Goal: Task Accomplishment & Management: Use online tool/utility

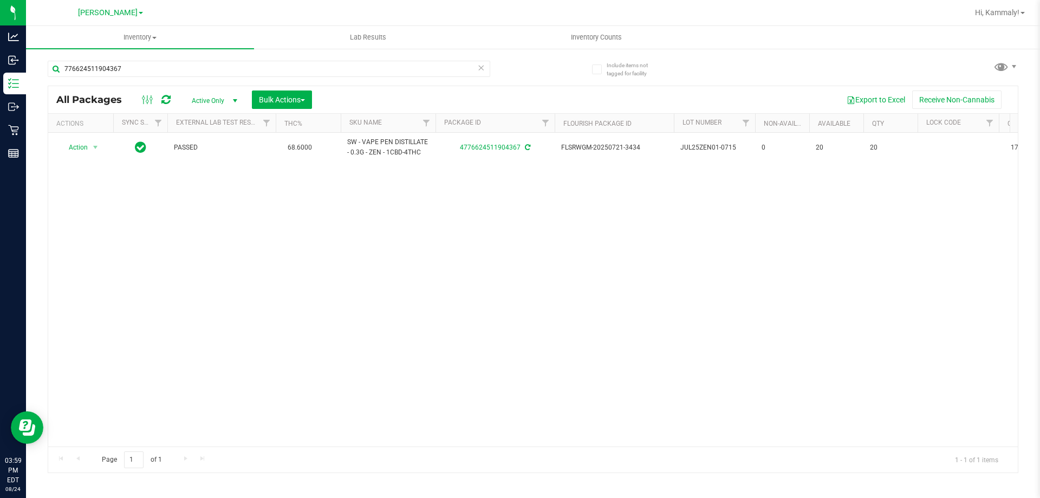
click at [173, 58] on div "776624511904367" at bounding box center [290, 68] width 485 height 35
click at [167, 65] on input "776624511904367" at bounding box center [269, 69] width 443 height 16
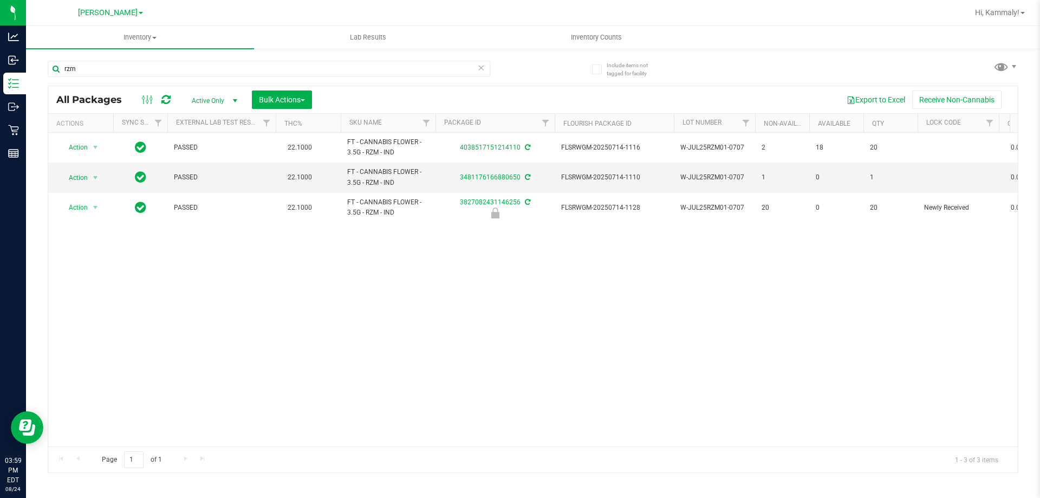
click at [346, 337] on div "Action Action Adjust qty Create package Edit attributes Global inventory Locate…" at bounding box center [533, 290] width 970 height 314
click at [105, 70] on input "rzm" at bounding box center [269, 69] width 443 height 16
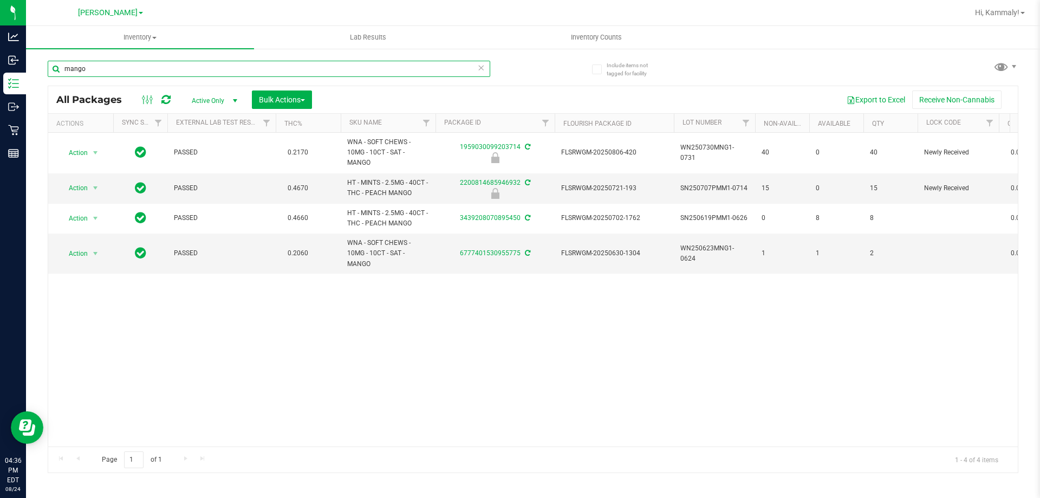
type input "mango"
click at [570, 31] on uib-tab-heading "Inventory Counts" at bounding box center [596, 38] width 227 height 22
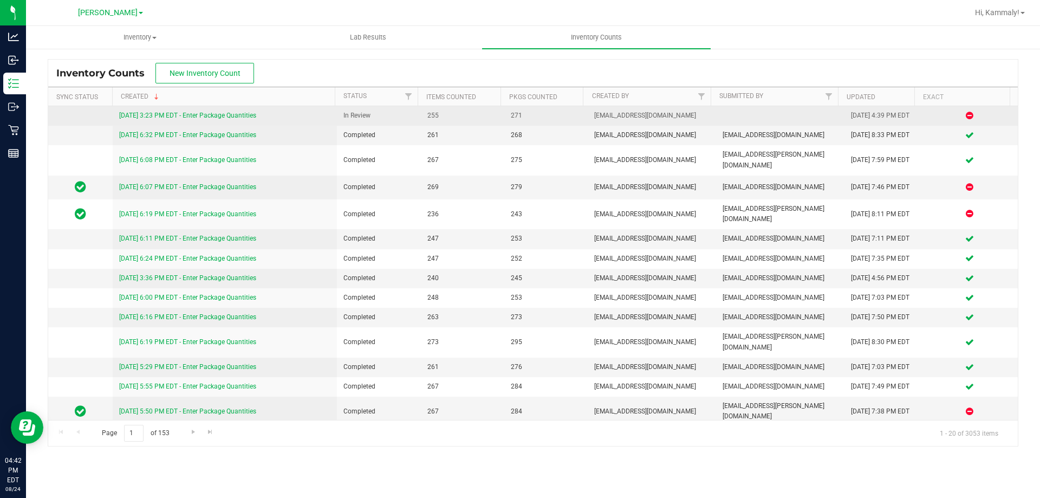
click at [230, 114] on link "[DATE] 3:23 PM EDT - Enter Package Quantities" at bounding box center [187, 116] width 137 height 8
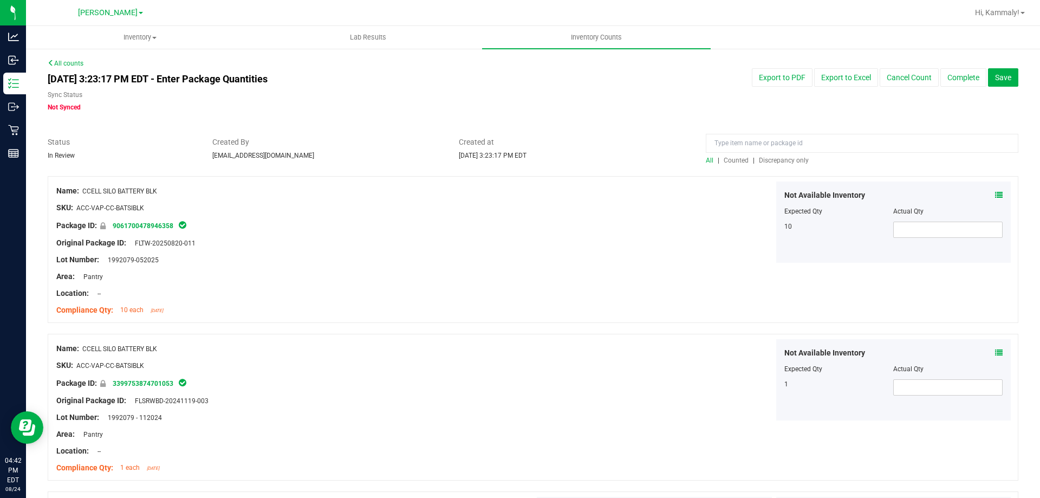
click at [783, 157] on span "Discrepancy only" at bounding box center [784, 161] width 50 height 8
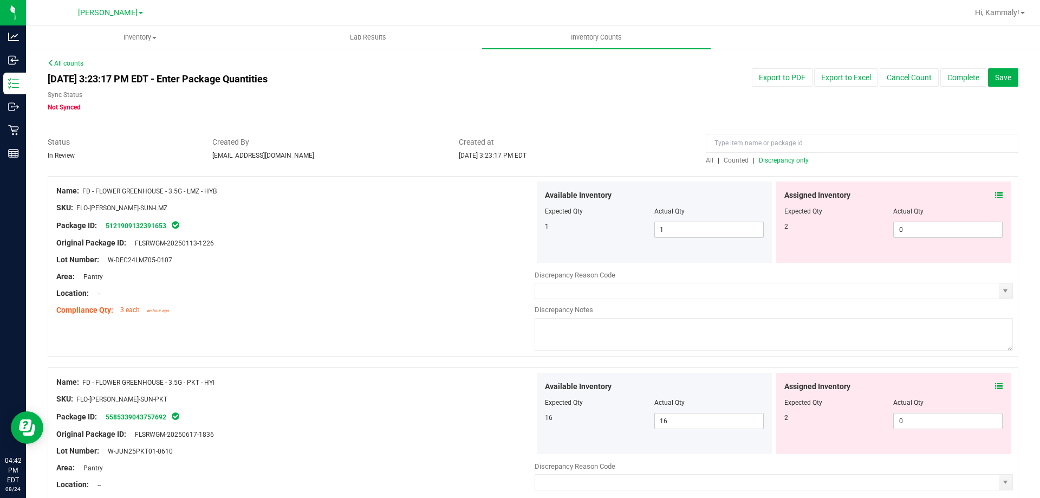
click at [995, 192] on icon at bounding box center [999, 195] width 8 height 8
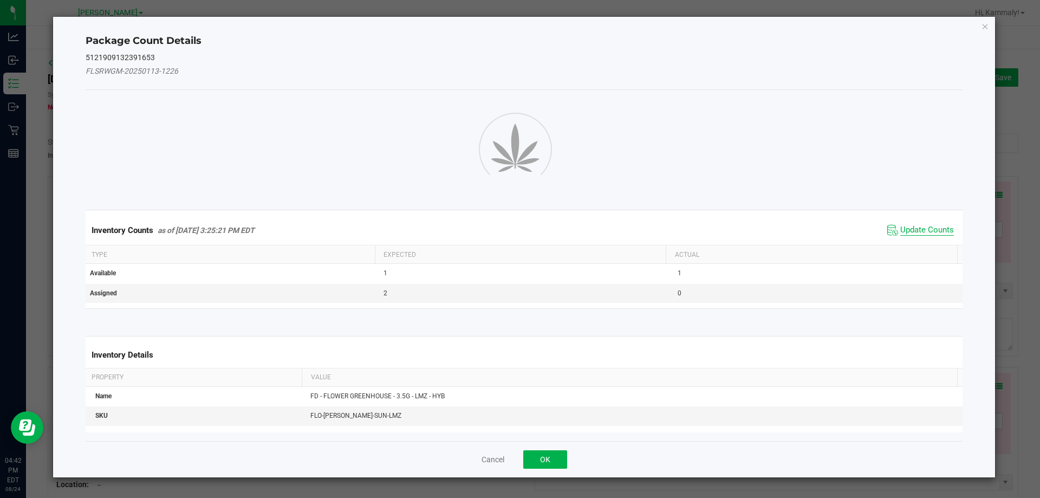
click at [926, 235] on span "Update Counts" at bounding box center [927, 230] width 54 height 11
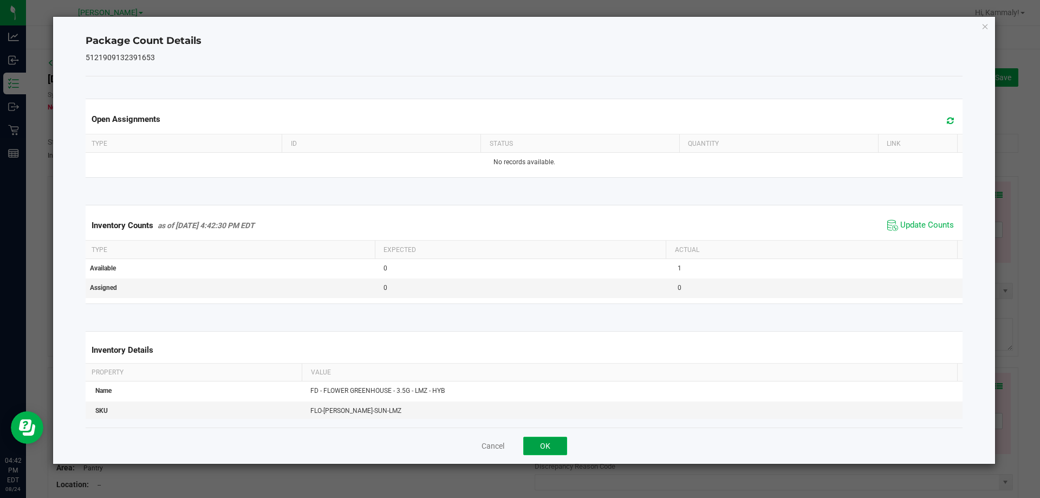
click at [535, 443] on button "OK" at bounding box center [545, 446] width 44 height 18
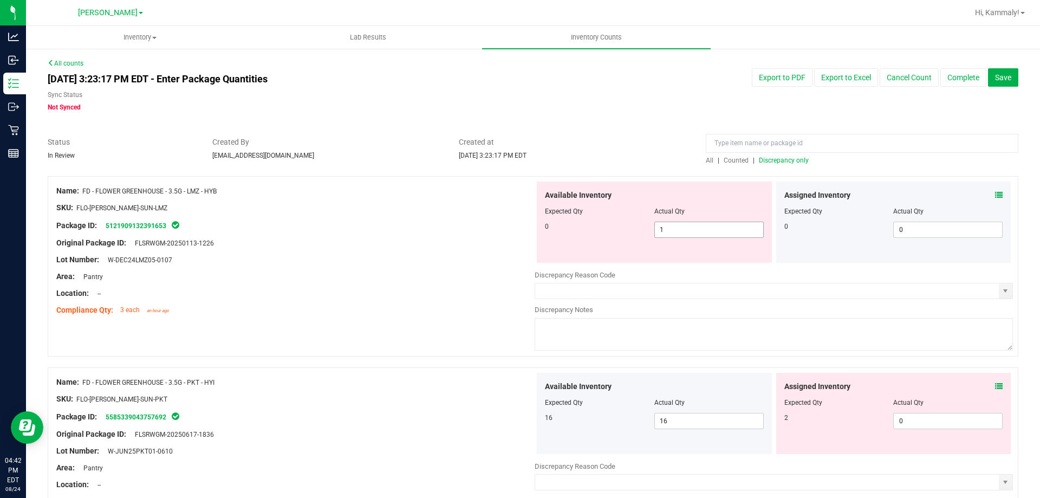
click at [700, 224] on span "1 1" at bounding box center [708, 230] width 109 height 16
click at [700, 224] on input "1" at bounding box center [709, 229] width 108 height 15
type input "0"
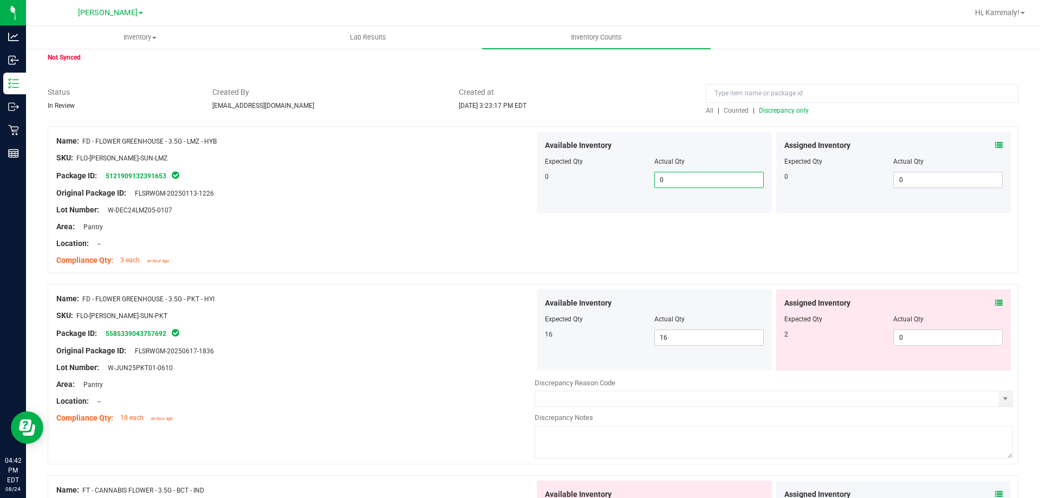
scroll to position [54, 0]
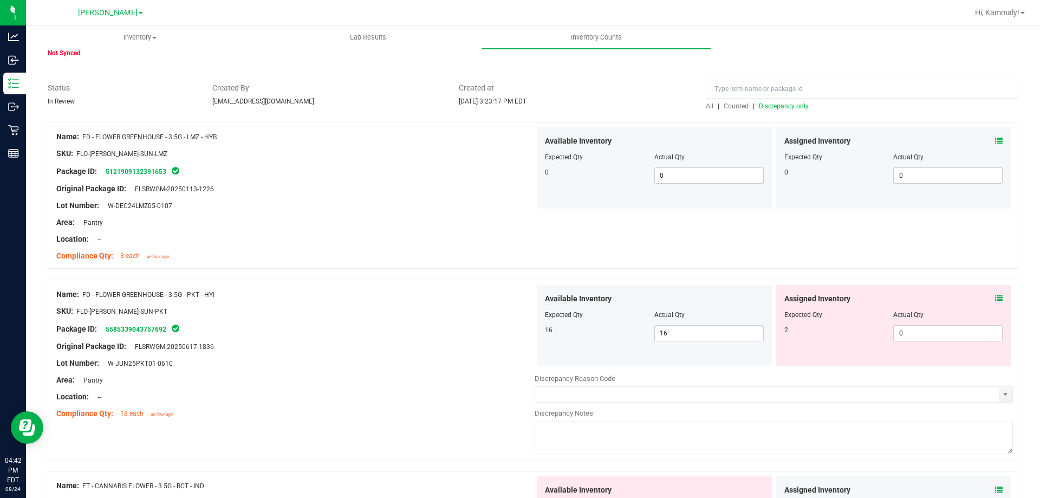
click at [995, 298] on icon at bounding box center [999, 299] width 8 height 8
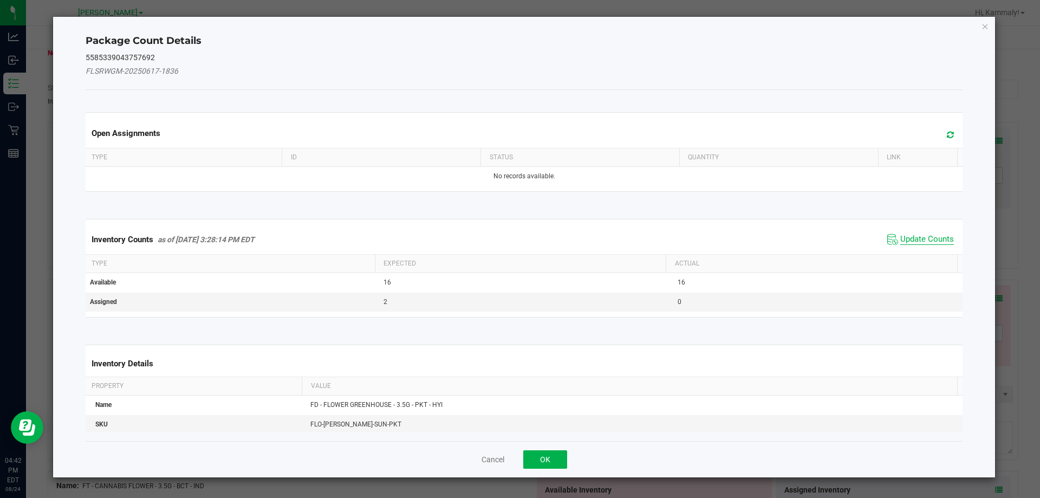
click at [906, 234] on span "Update Counts" at bounding box center [927, 239] width 54 height 11
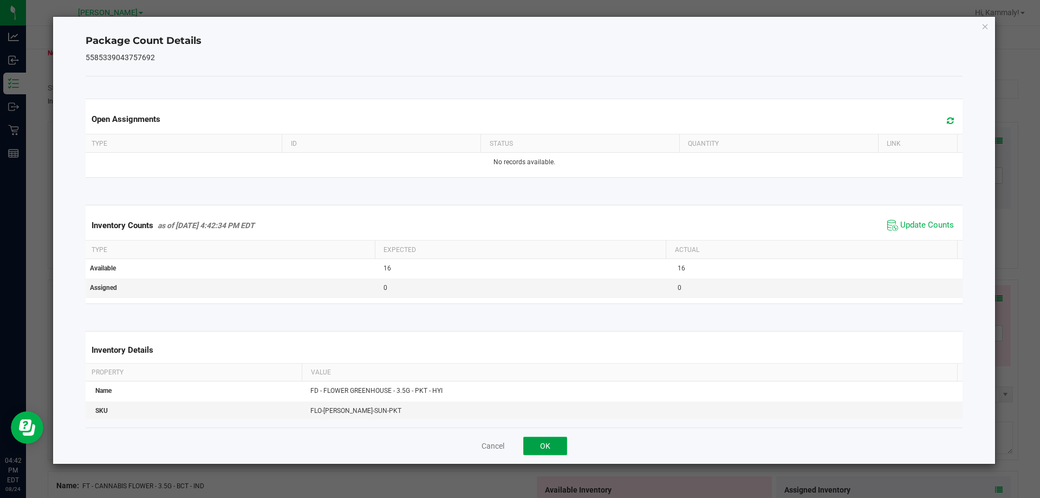
click at [541, 447] on button "OK" at bounding box center [545, 446] width 44 height 18
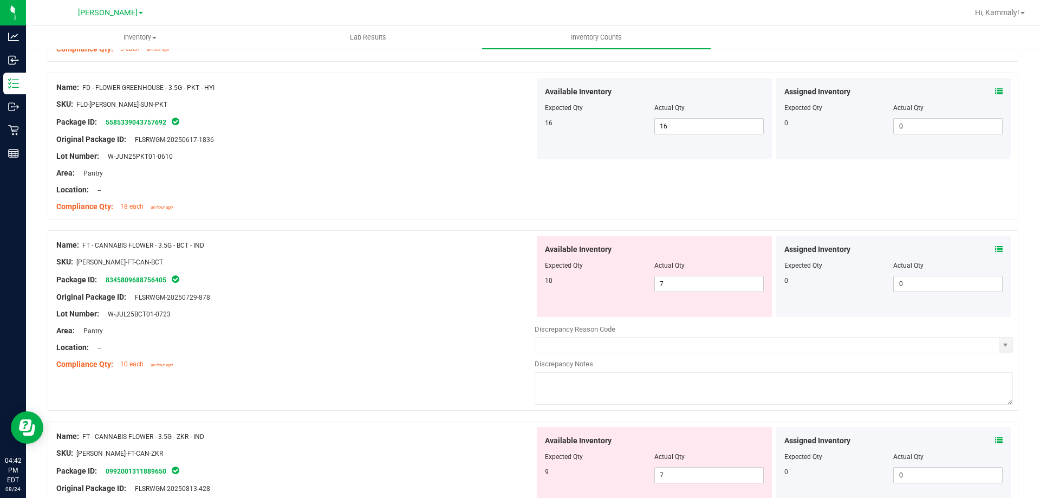
scroll to position [271, 0]
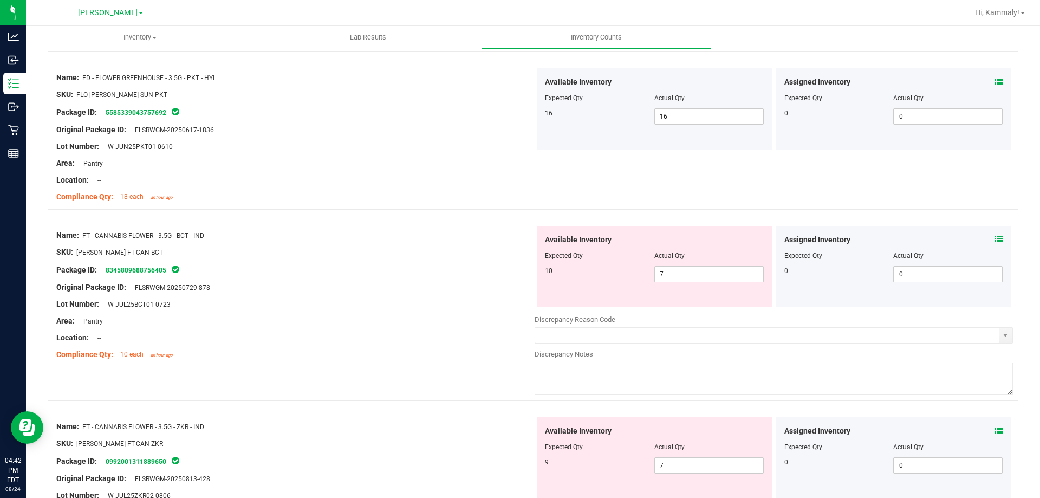
click at [995, 239] on icon at bounding box center [999, 240] width 8 height 8
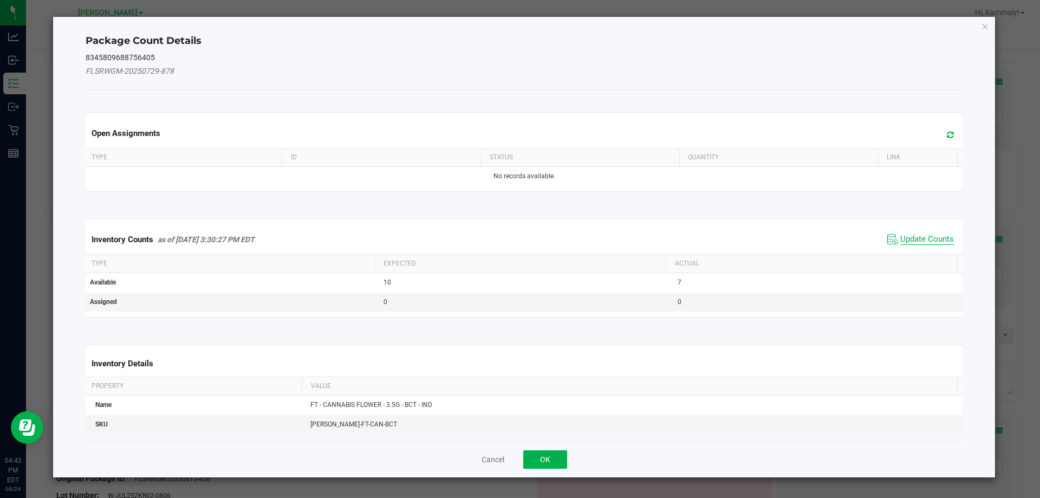
click at [914, 241] on span "Update Counts" at bounding box center [927, 239] width 54 height 11
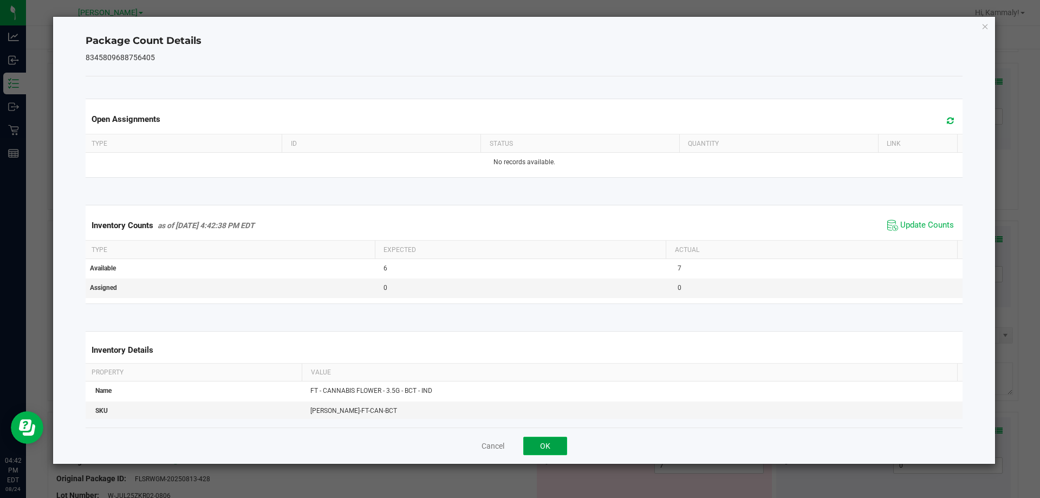
click at [556, 442] on button "OK" at bounding box center [545, 446] width 44 height 18
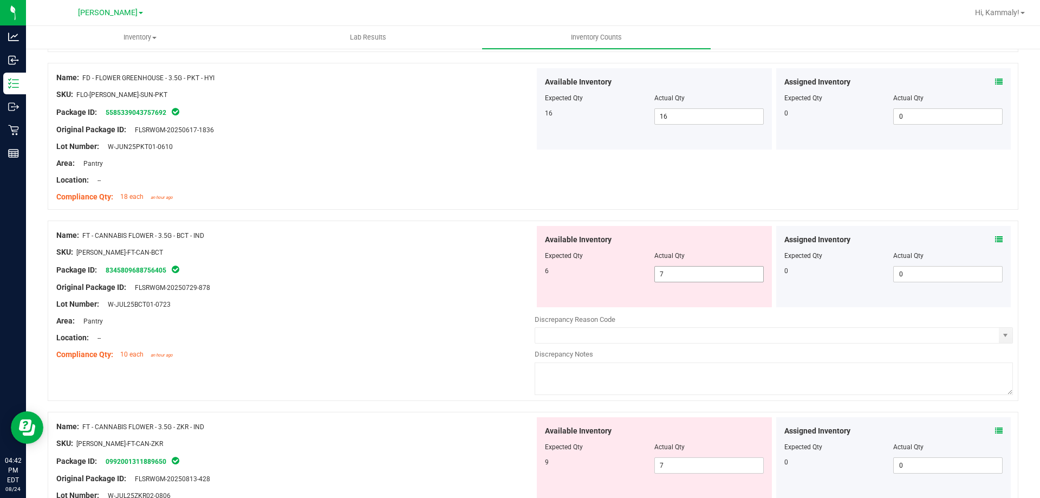
click at [700, 274] on span "7 7" at bounding box center [708, 274] width 109 height 16
click at [700, 274] on input "7" at bounding box center [709, 274] width 108 height 15
type input "6"
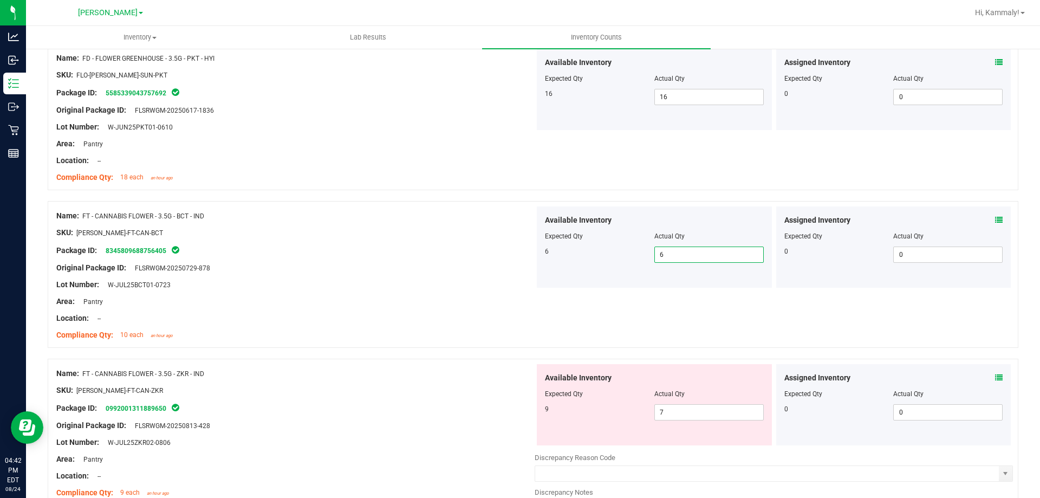
scroll to position [325, 0]
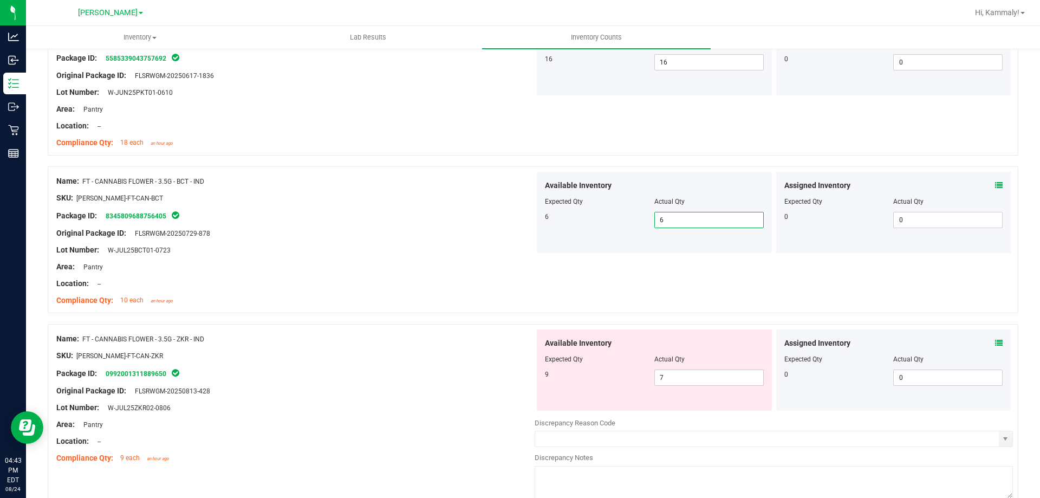
click at [995, 337] on span at bounding box center [999, 342] width 8 height 11
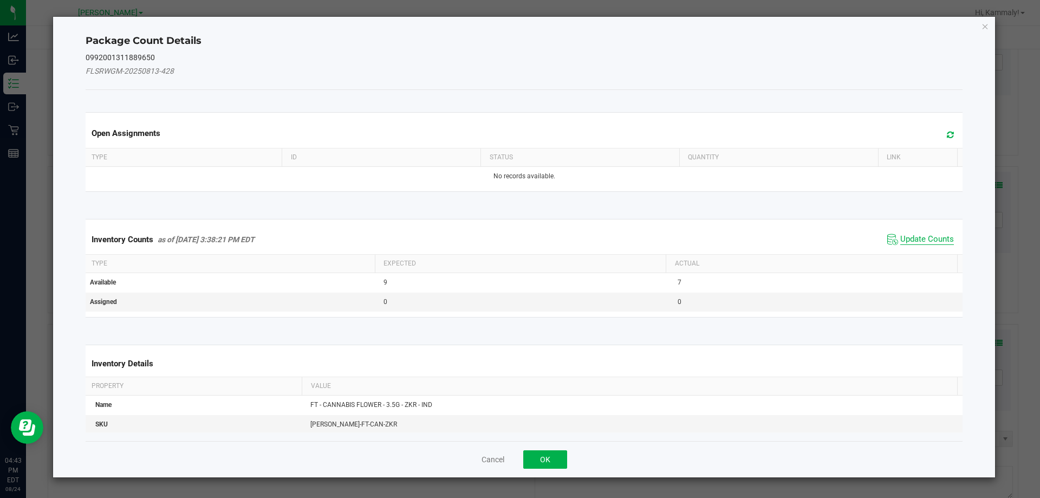
click at [906, 244] on span "Update Counts" at bounding box center [927, 239] width 54 height 11
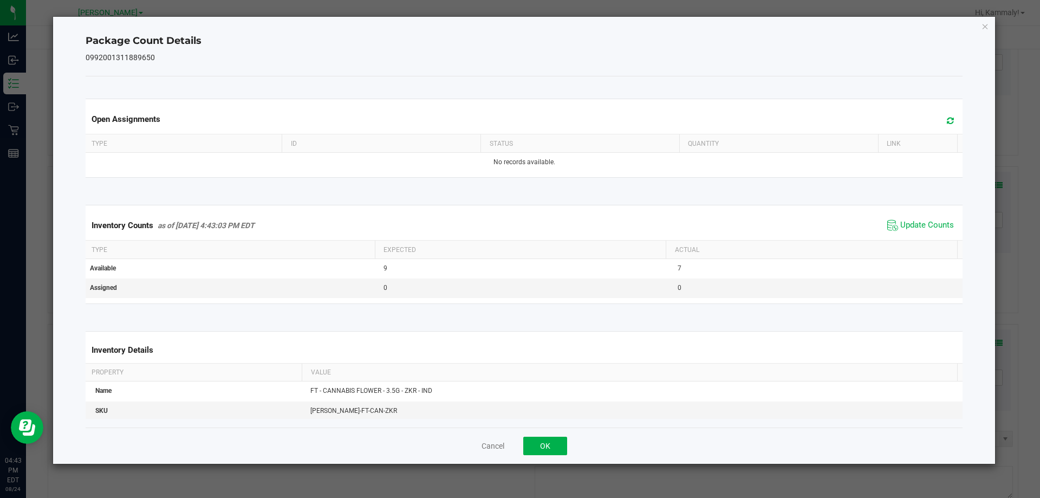
click at [568, 443] on div "Cancel OK" at bounding box center [525, 445] width 878 height 36
click at [552, 449] on button "OK" at bounding box center [545, 446] width 44 height 18
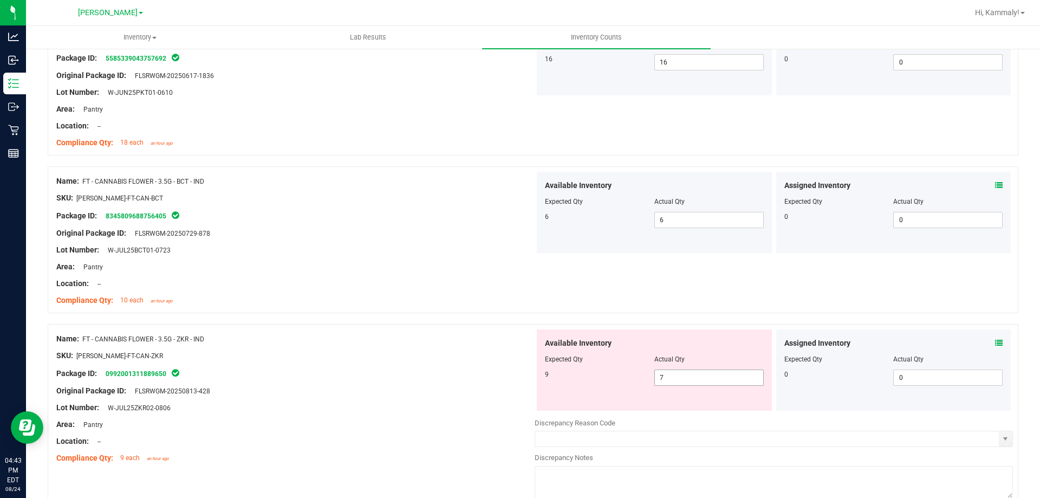
click at [705, 377] on span "7 7" at bounding box center [708, 377] width 109 height 16
click at [705, 377] on input "7" at bounding box center [709, 377] width 108 height 15
type input "9"
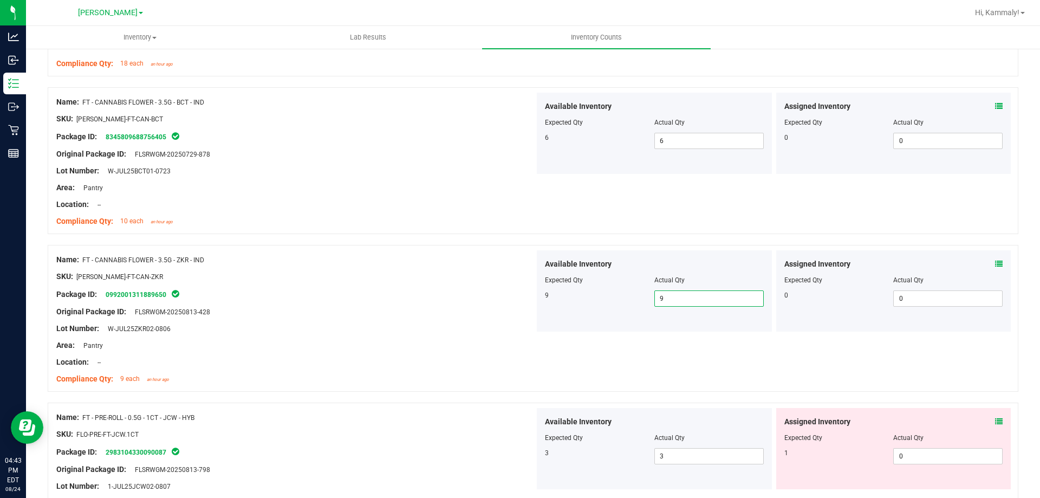
scroll to position [488, 0]
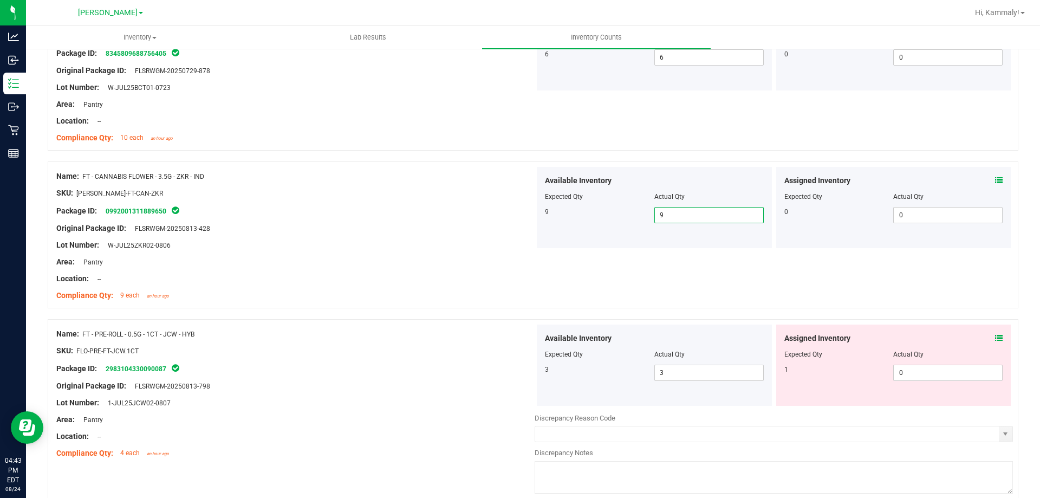
click at [995, 338] on icon at bounding box center [999, 338] width 8 height 8
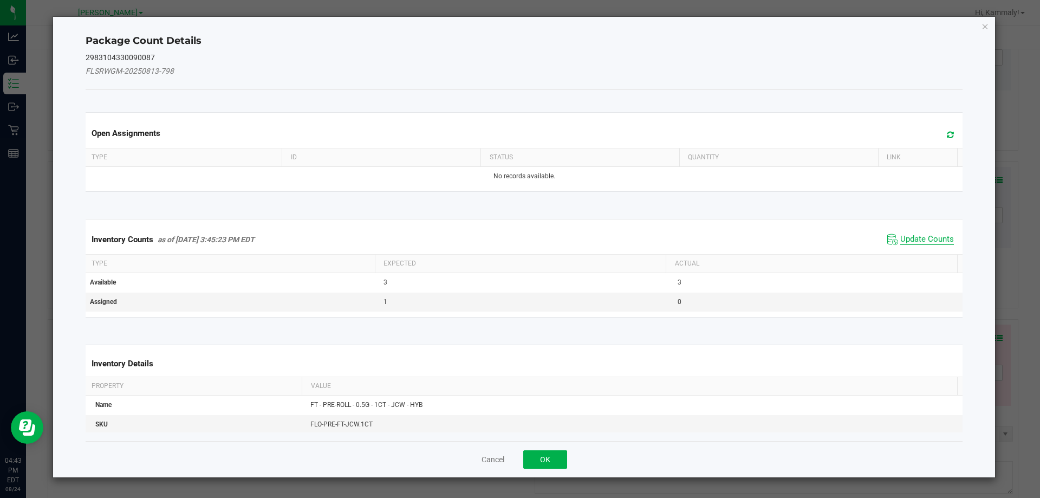
click at [919, 235] on span "Update Counts" at bounding box center [927, 239] width 54 height 11
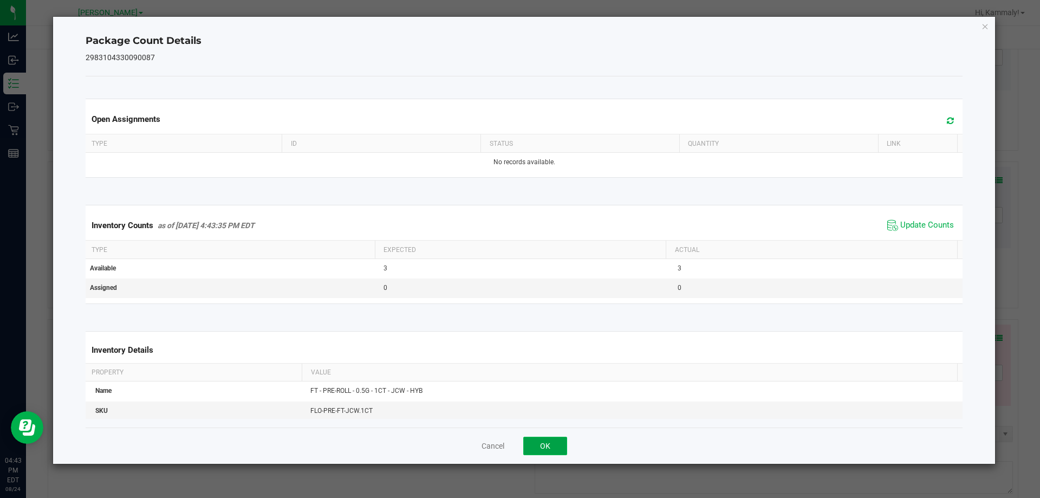
click at [557, 437] on button "OK" at bounding box center [545, 446] width 44 height 18
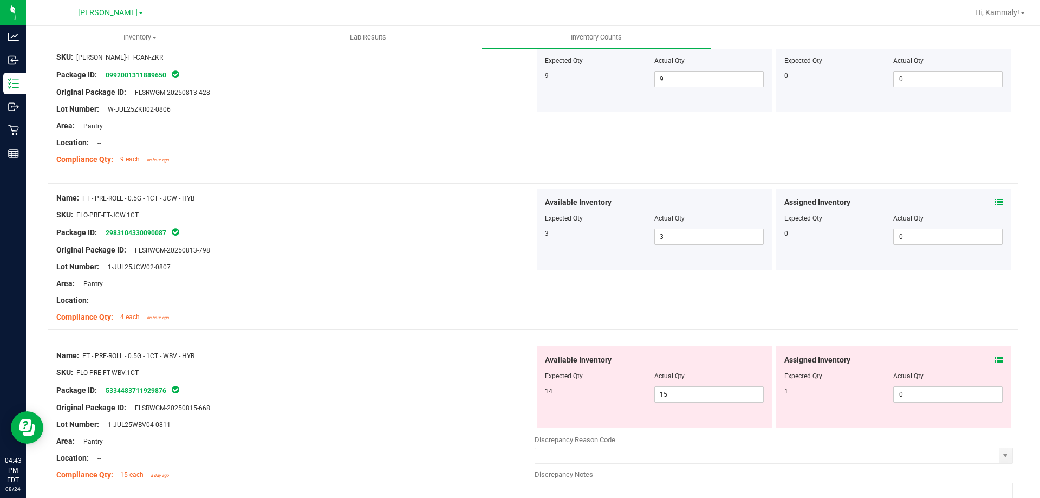
scroll to position [650, 0]
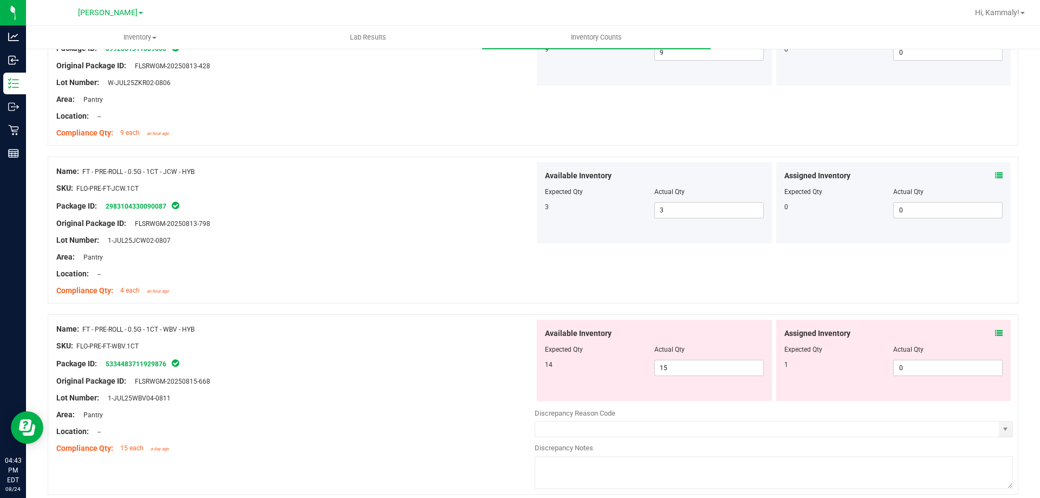
click at [995, 335] on icon at bounding box center [999, 333] width 8 height 8
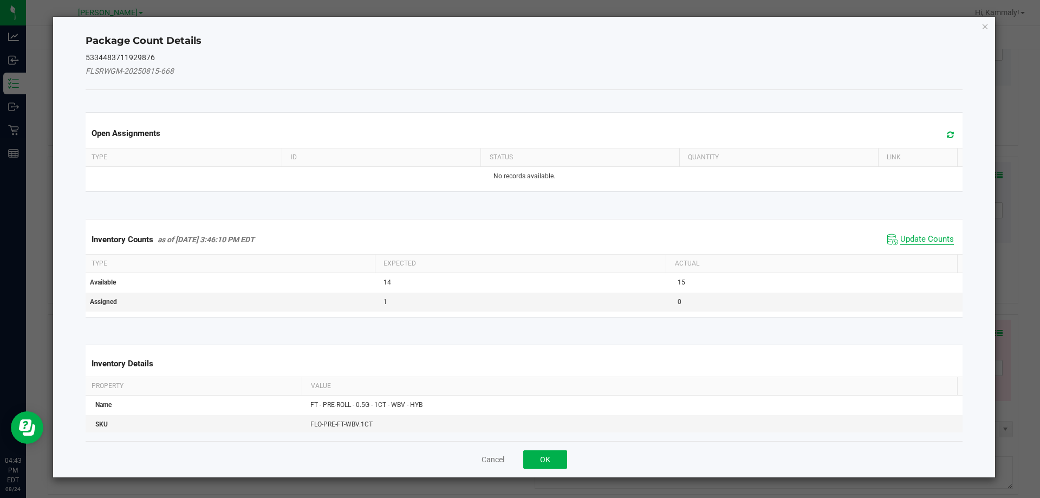
click at [900, 240] on span "Update Counts" at bounding box center [927, 239] width 54 height 11
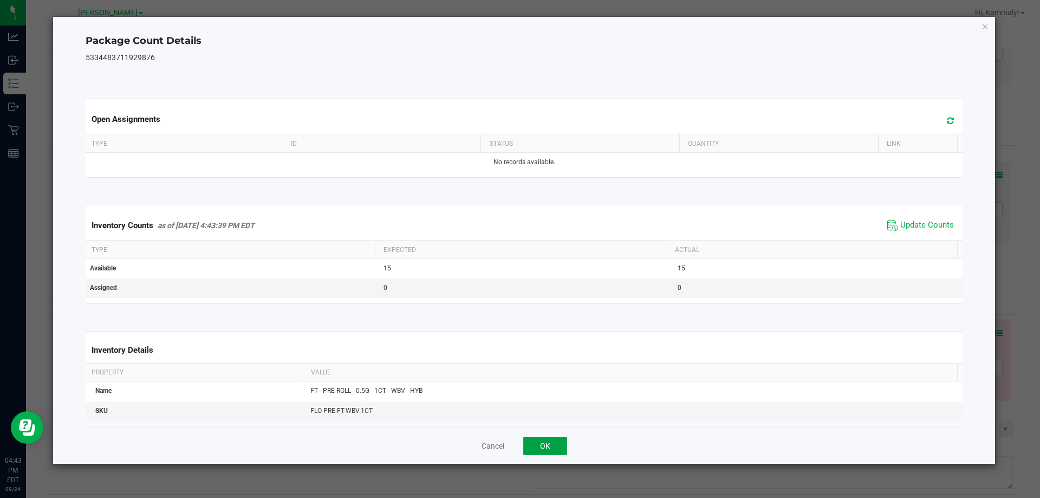
click at [557, 441] on button "OK" at bounding box center [545, 446] width 44 height 18
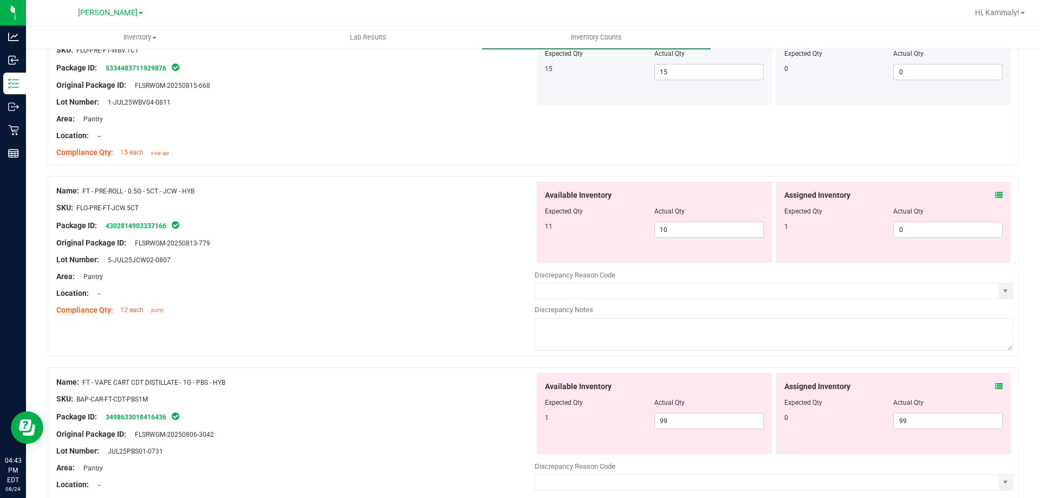
scroll to position [966, 0]
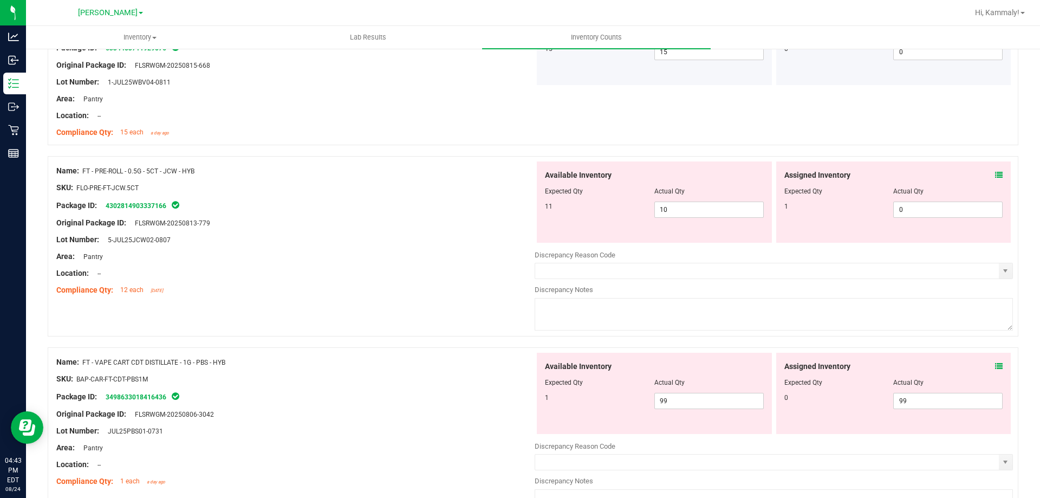
click at [995, 174] on icon at bounding box center [999, 175] width 8 height 8
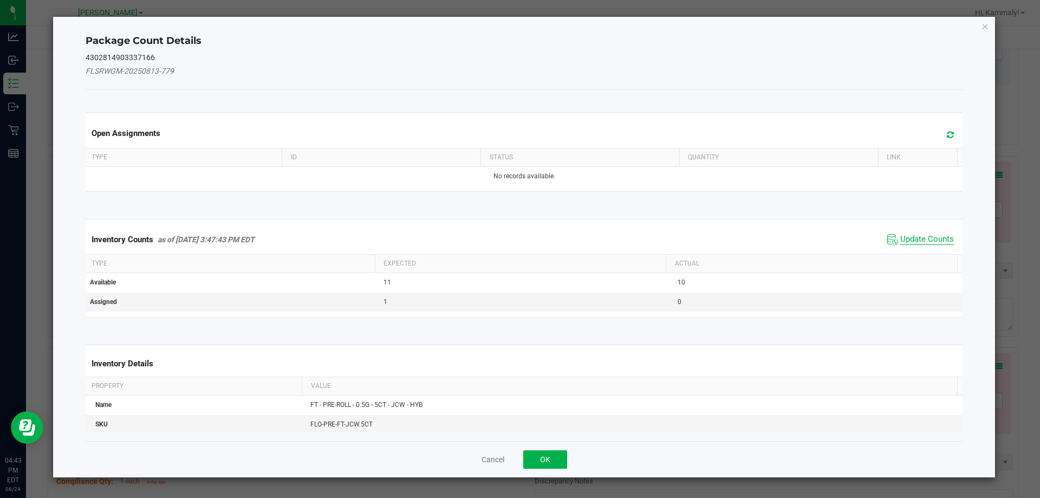
click at [908, 237] on span "Update Counts" at bounding box center [927, 239] width 54 height 11
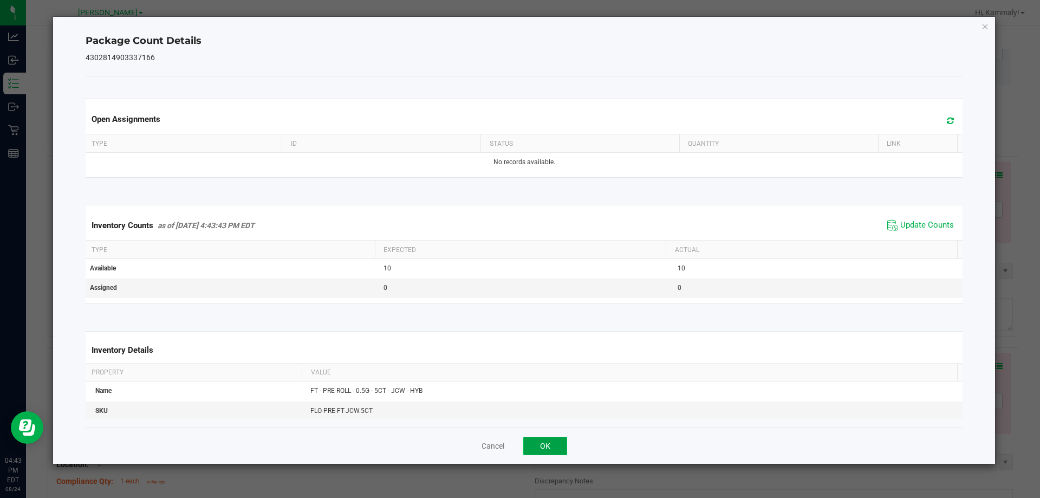
click at [555, 448] on button "OK" at bounding box center [545, 446] width 44 height 18
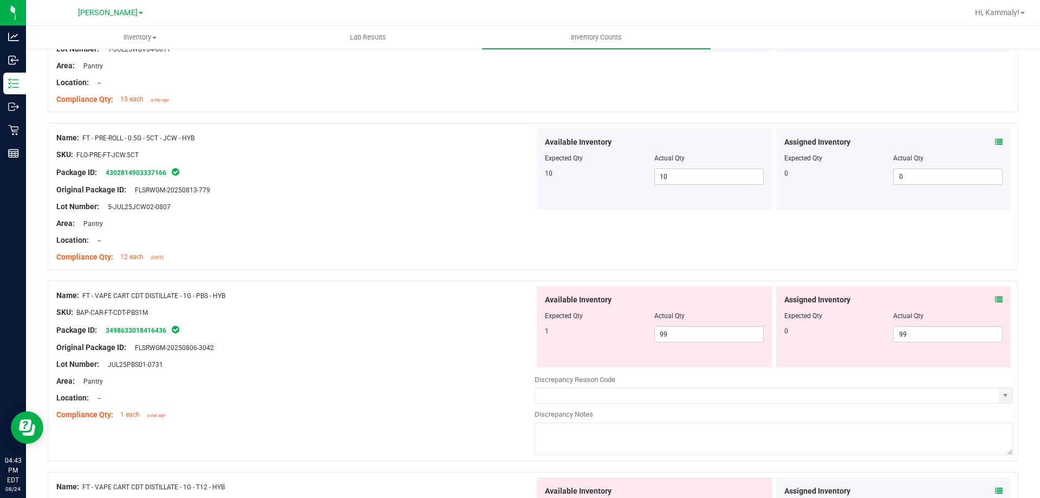
scroll to position [1170, 0]
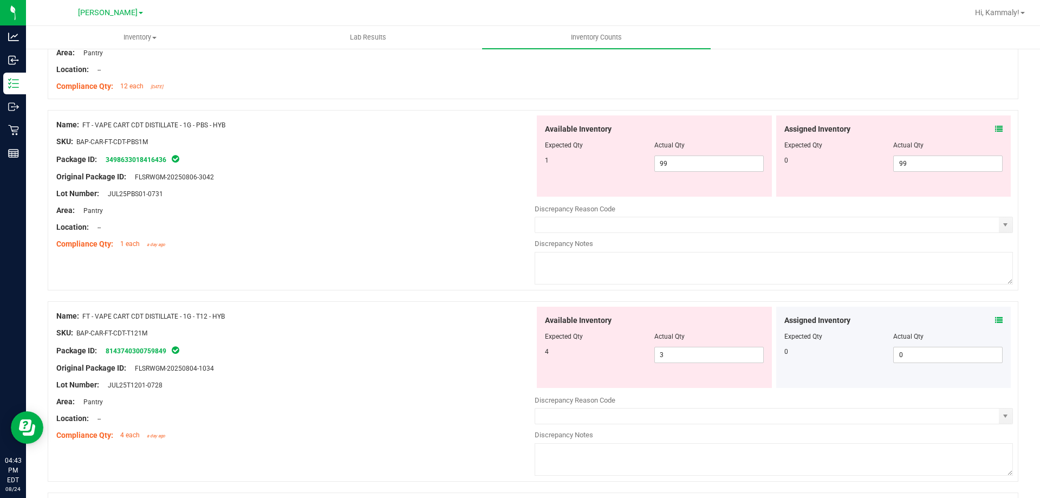
click at [995, 126] on icon at bounding box center [999, 129] width 8 height 8
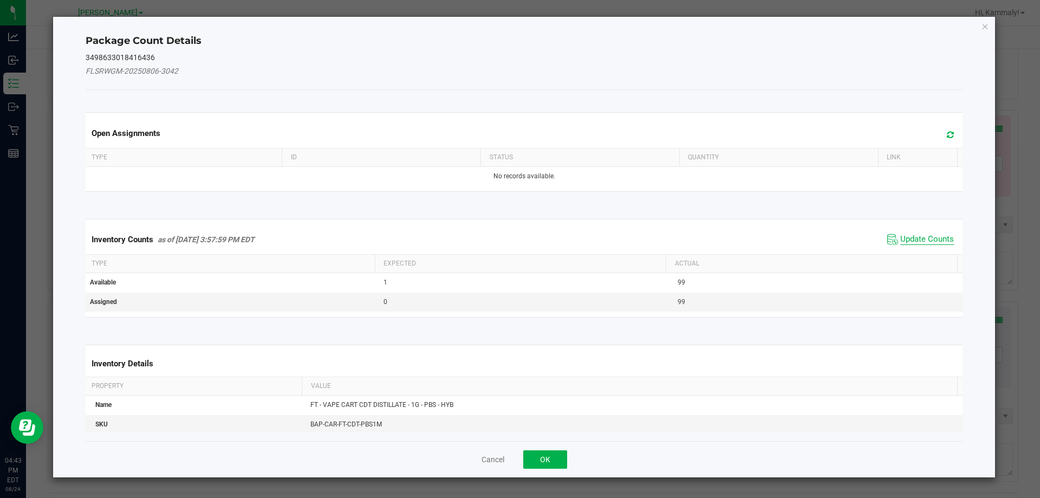
click at [914, 242] on span "Update Counts" at bounding box center [927, 239] width 54 height 11
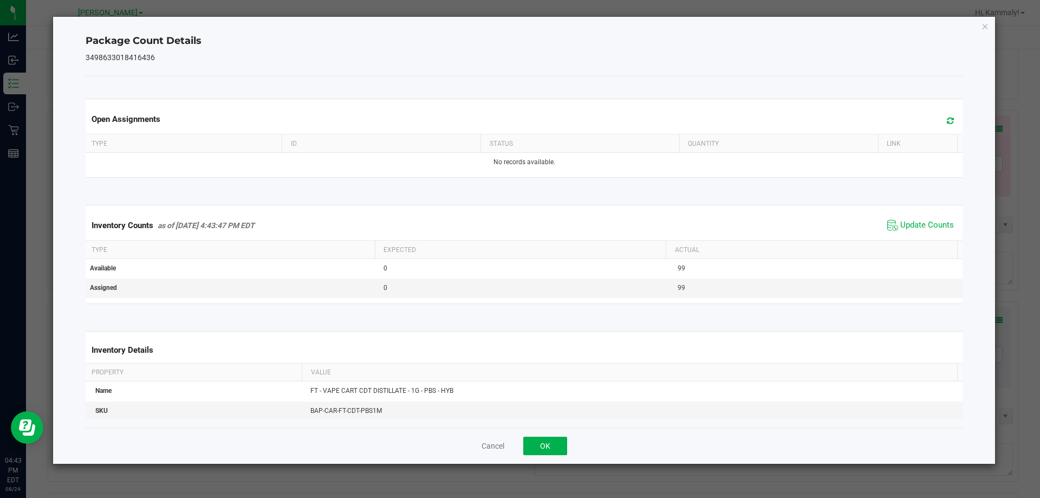
click at [538, 458] on div "Cancel OK" at bounding box center [525, 445] width 878 height 36
click at [560, 453] on button "OK" at bounding box center [545, 446] width 44 height 18
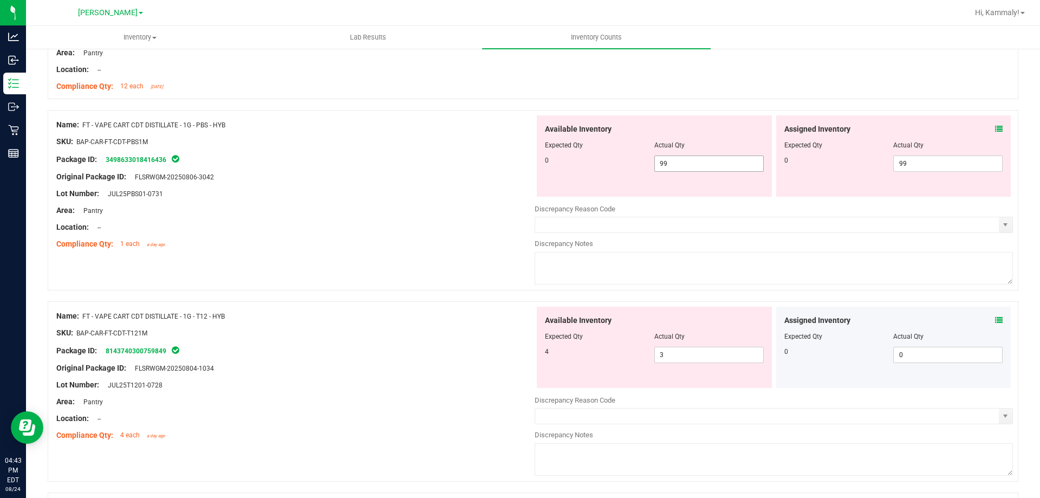
click at [697, 159] on span "99 99" at bounding box center [708, 163] width 109 height 16
click at [697, 159] on input "99" at bounding box center [709, 163] width 108 height 15
type input "0"
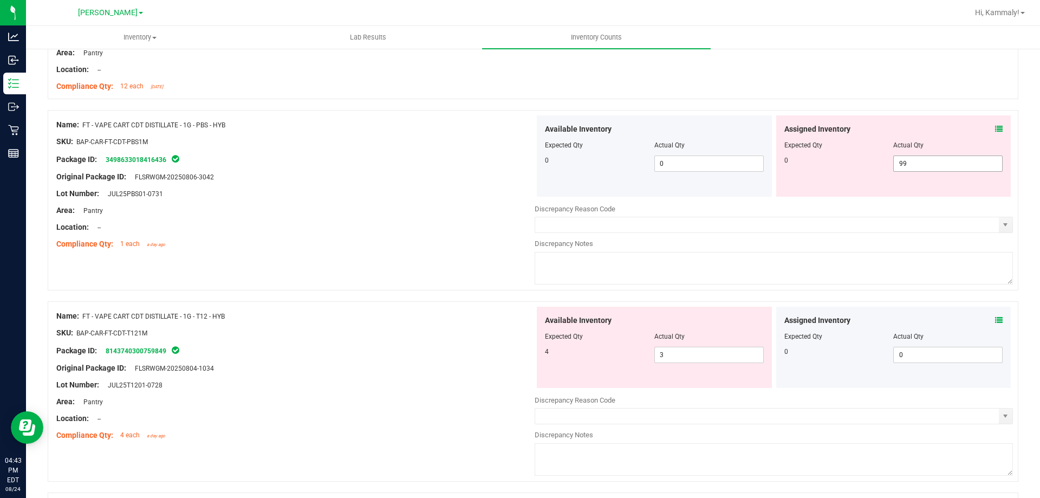
drag, startPoint x: 926, startPoint y: 151, endPoint x: 930, endPoint y: 155, distance: 5.8
click at [926, 150] on div at bounding box center [893, 152] width 219 height 5
click at [933, 157] on span "99 99" at bounding box center [947, 163] width 109 height 16
click at [931, 162] on input "990" at bounding box center [948, 163] width 108 height 15
click at [932, 162] on input "990" at bounding box center [948, 163] width 108 height 15
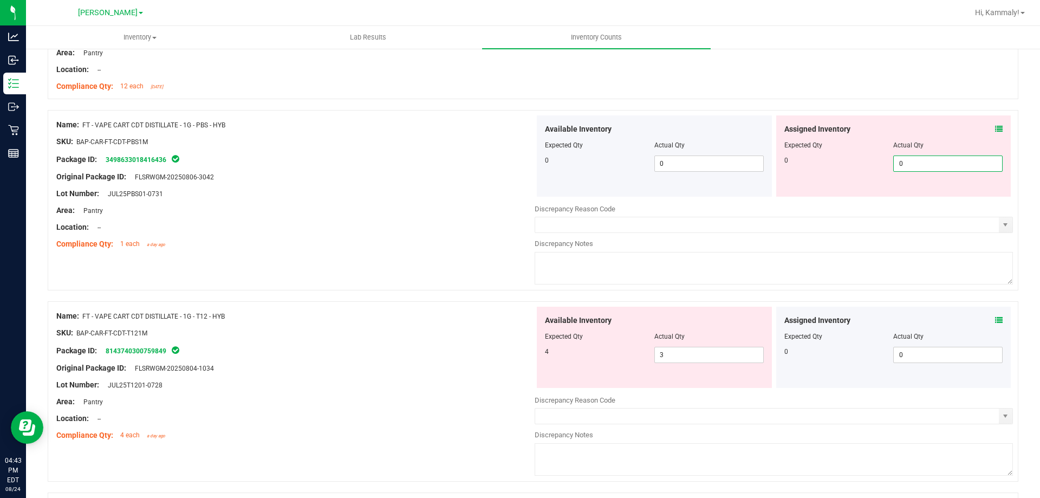
type input "0"
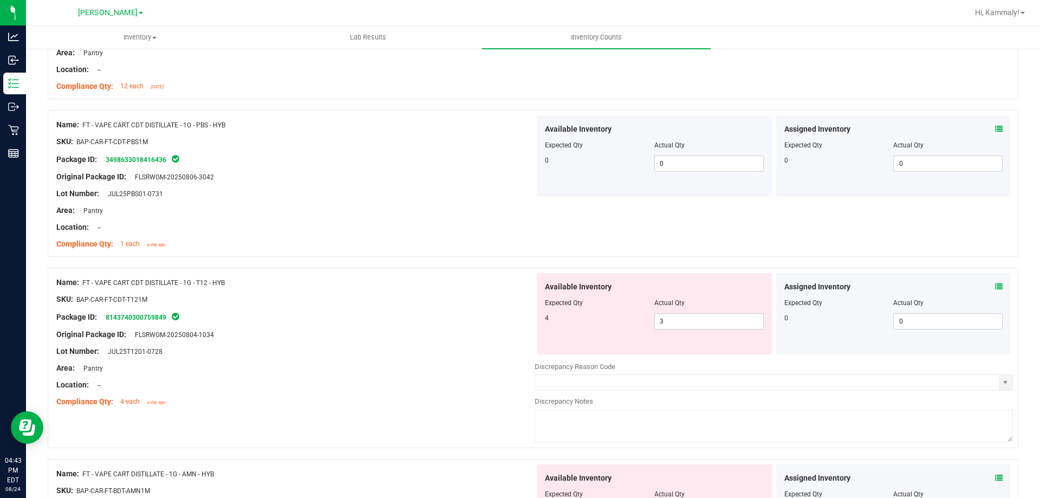
click at [995, 281] on span at bounding box center [999, 286] width 8 height 11
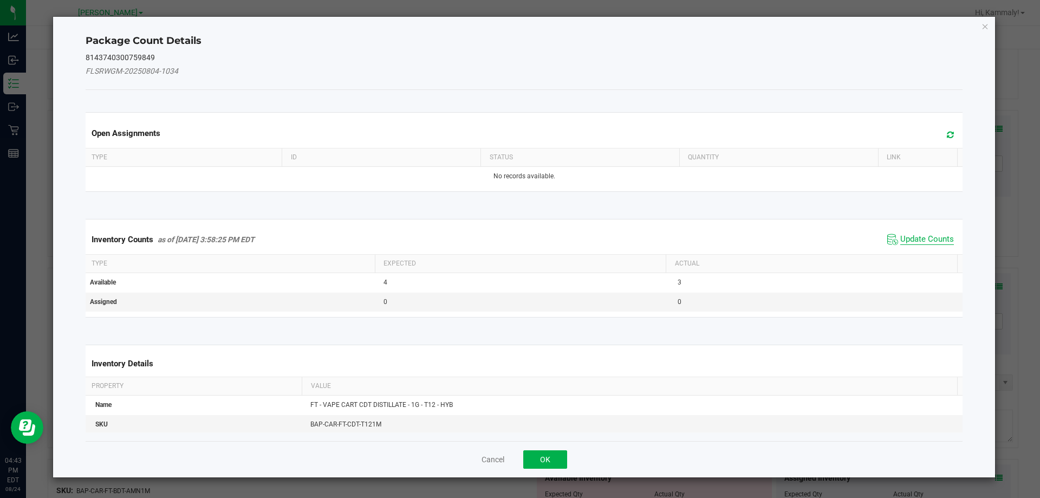
click at [917, 239] on span "Update Counts" at bounding box center [927, 239] width 54 height 11
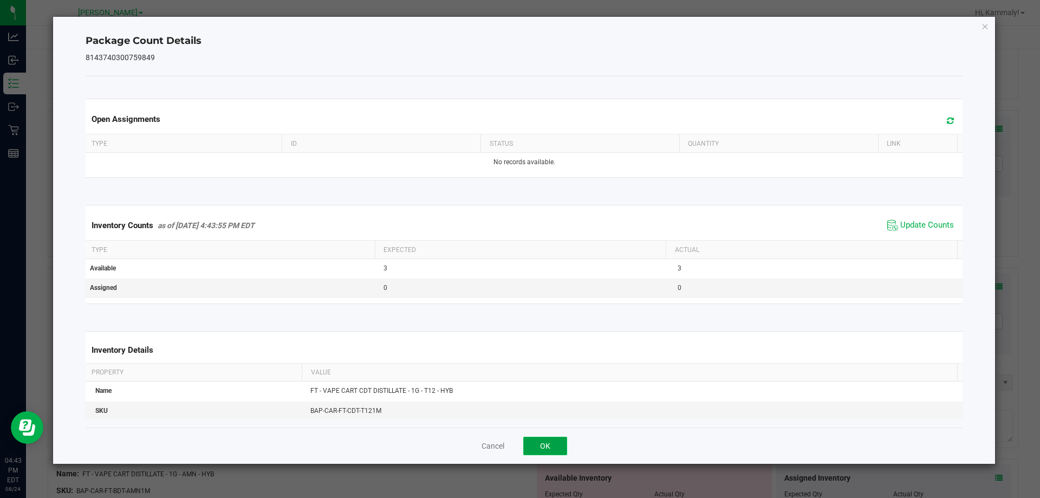
click at [538, 444] on button "OK" at bounding box center [545, 446] width 44 height 18
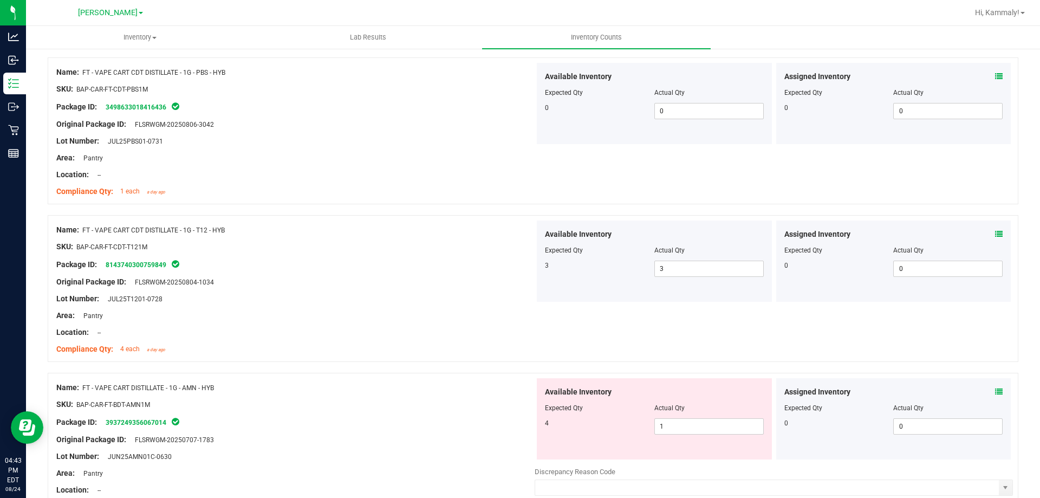
scroll to position [1224, 0]
click at [995, 391] on icon at bounding box center [999, 390] width 8 height 8
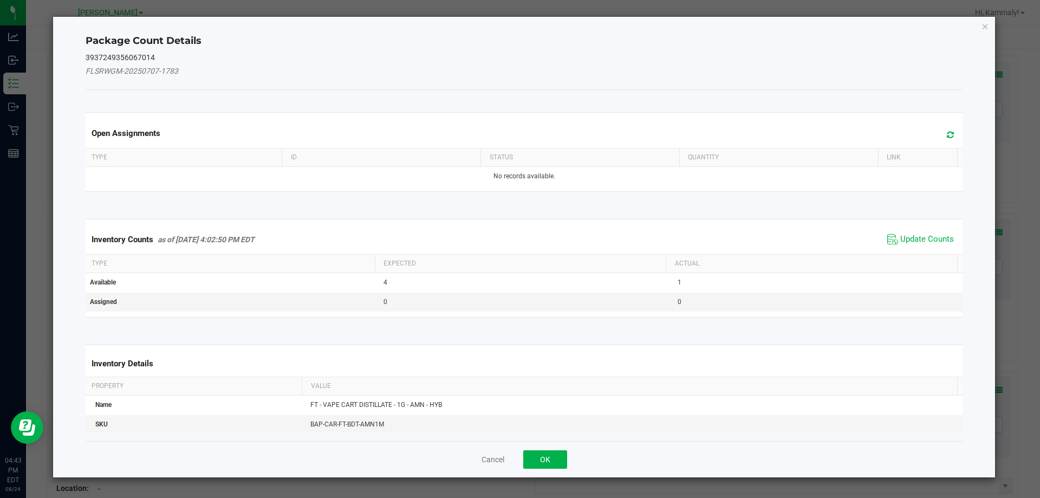
click at [931, 245] on span "Update Counts" at bounding box center [921, 239] width 72 height 16
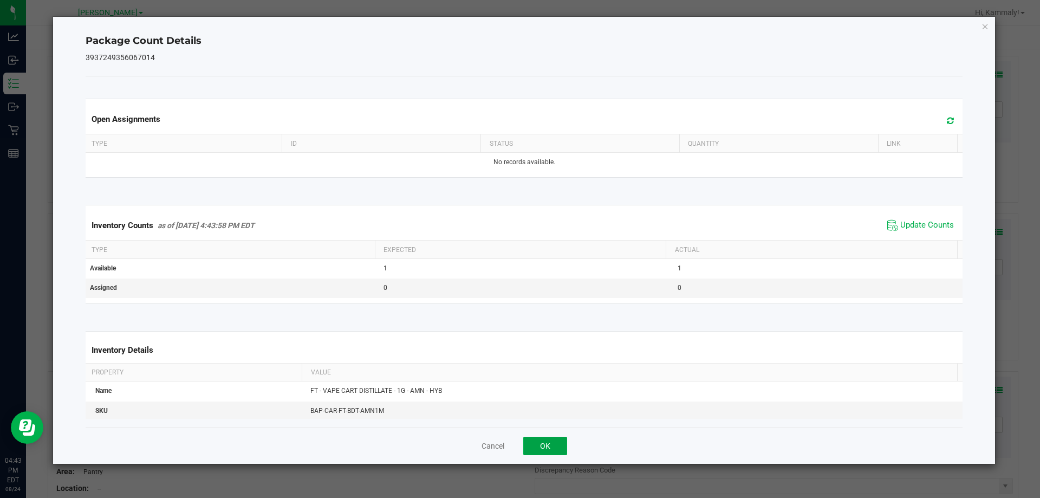
click at [539, 442] on button "OK" at bounding box center [545, 446] width 44 height 18
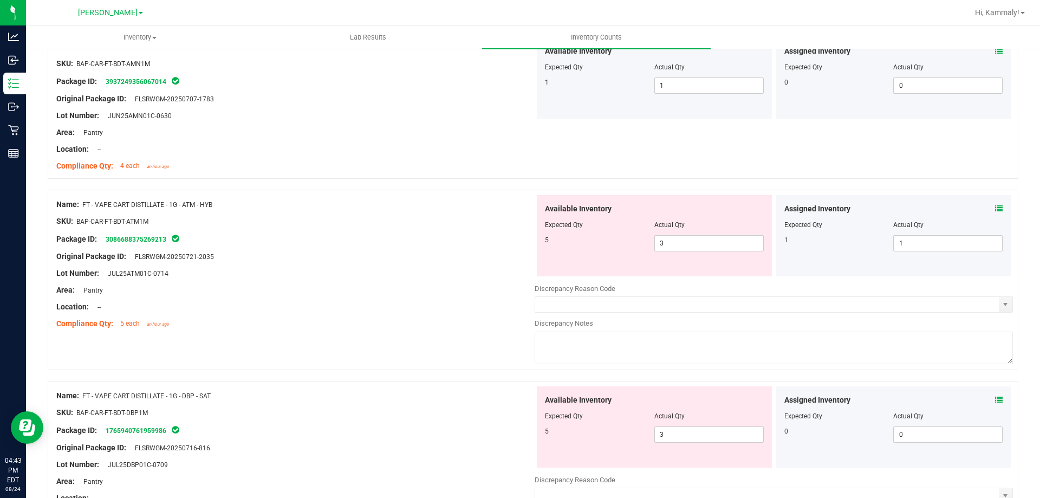
scroll to position [1599, 0]
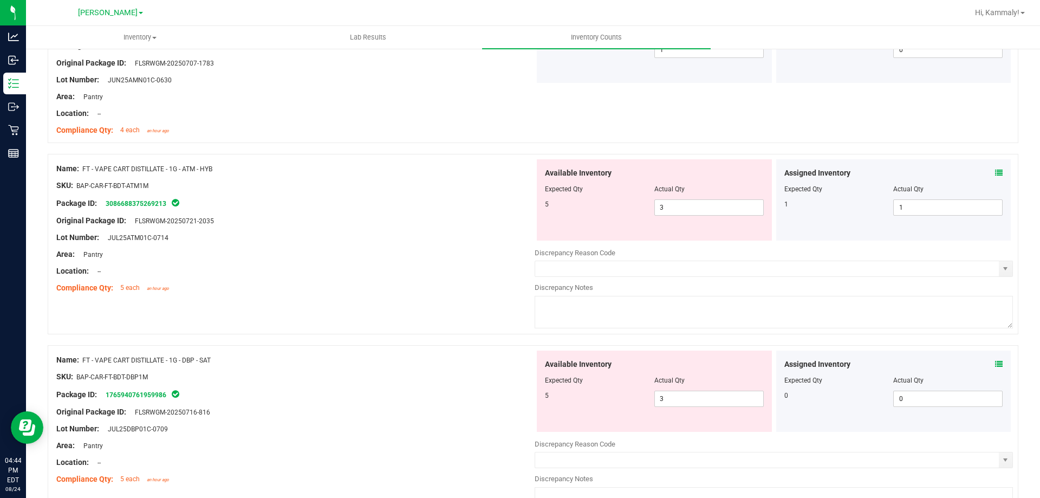
click at [995, 172] on icon at bounding box center [999, 173] width 8 height 8
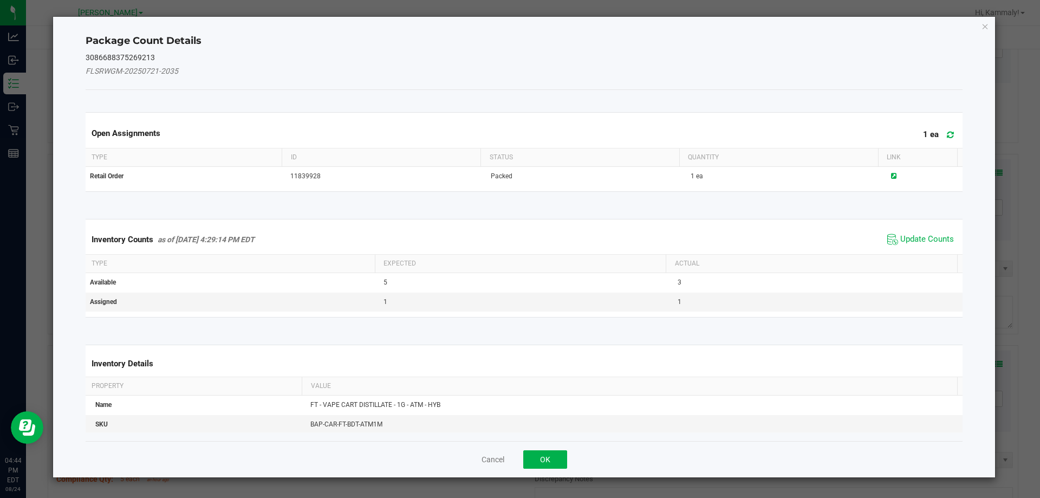
click at [926, 223] on kendo-grid "Inventory Counts as of [DATE] 4:29:14 PM EDT Update Counts Type Expected Actual…" at bounding box center [524, 268] width 894 height 99
click at [914, 243] on span "Update Counts" at bounding box center [927, 239] width 54 height 11
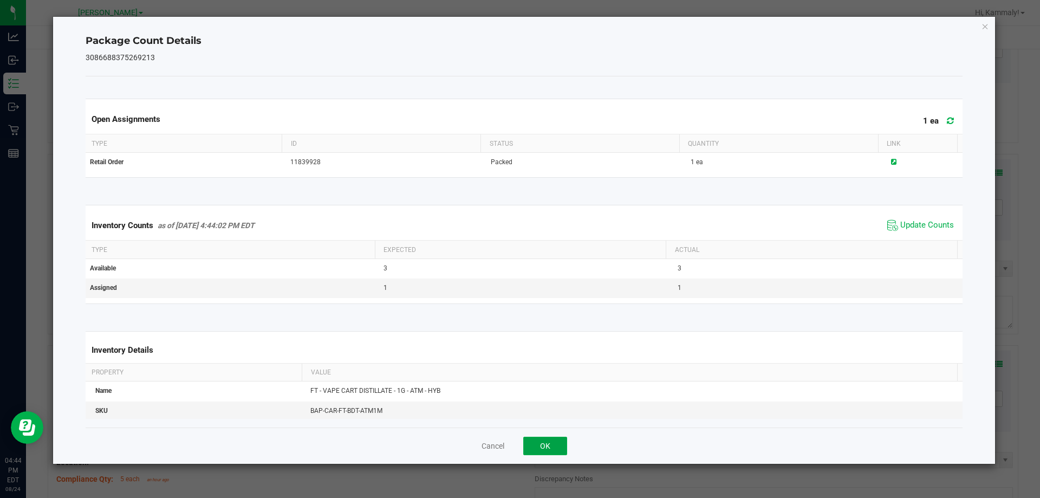
click at [561, 450] on button "OK" at bounding box center [545, 446] width 44 height 18
click at [561, 473] on div "Discrepancy Notes" at bounding box center [774, 478] width 478 height 11
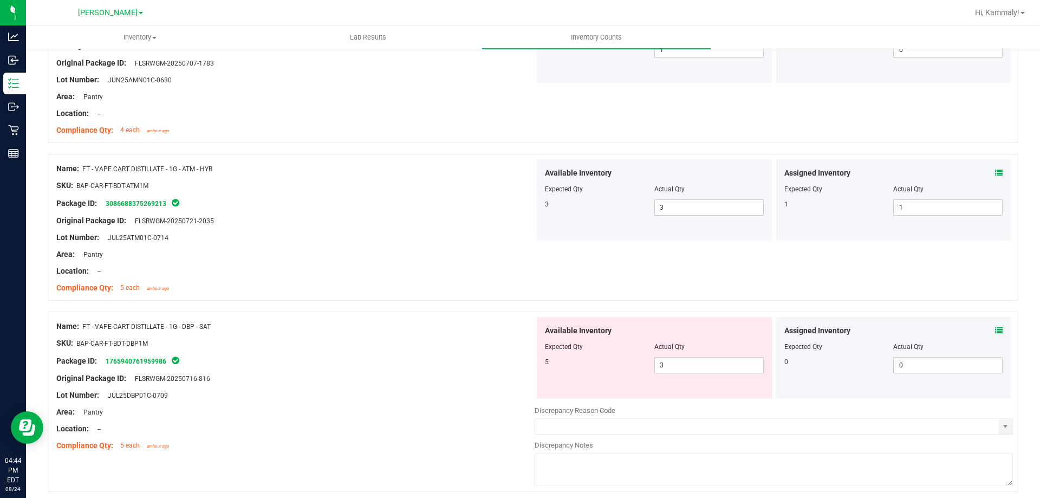
click at [995, 334] on span at bounding box center [999, 330] width 8 height 11
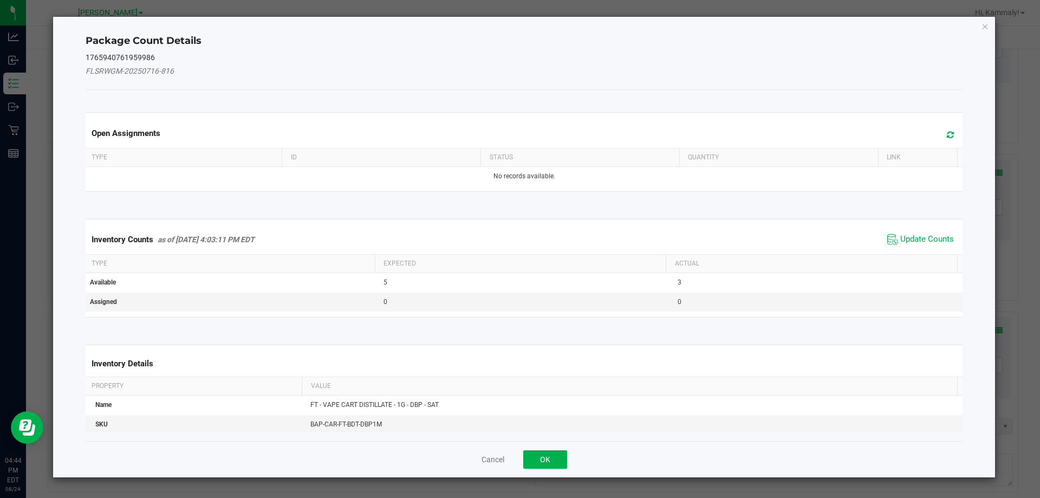
click at [912, 233] on span "Update Counts" at bounding box center [921, 239] width 72 height 16
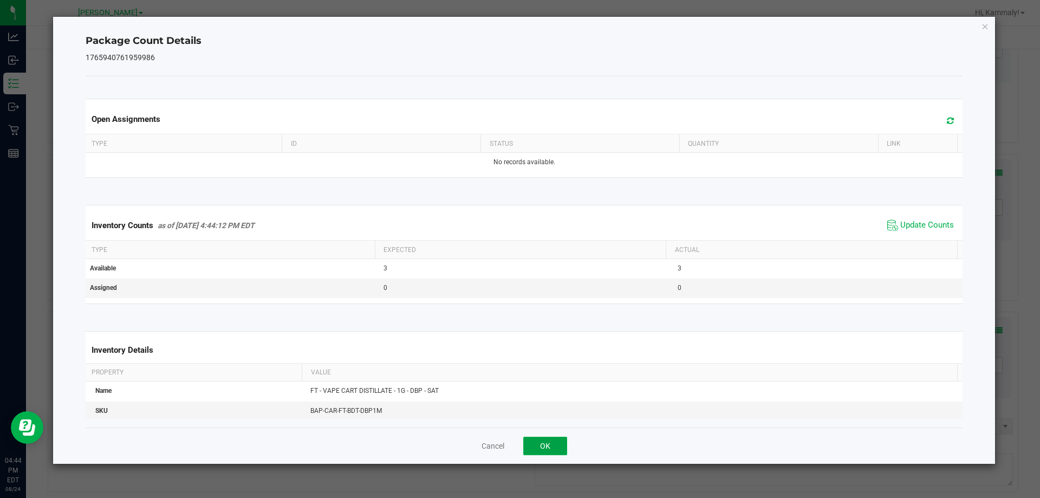
drag, startPoint x: 547, startPoint y: 437, endPoint x: 559, endPoint y: 425, distance: 17.2
click at [547, 438] on button "OK" at bounding box center [545, 446] width 44 height 18
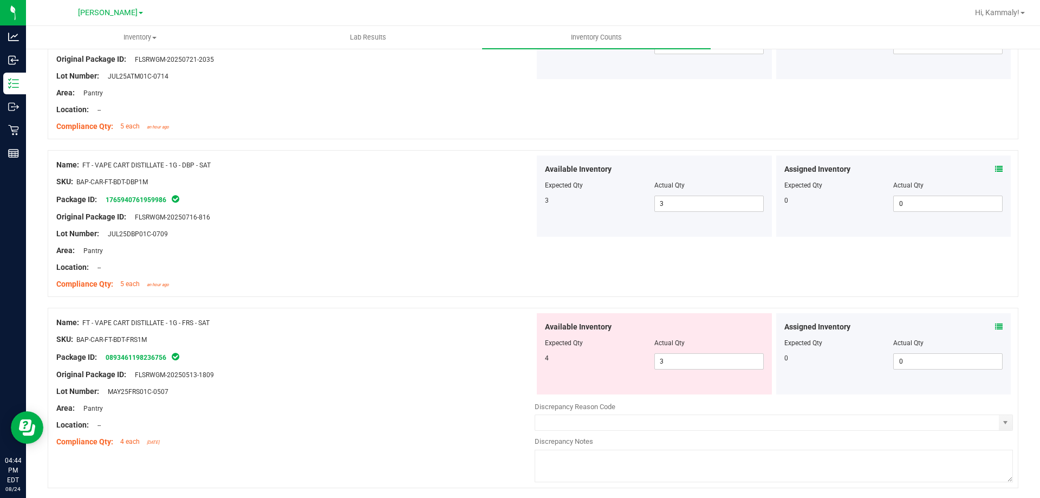
scroll to position [1761, 0]
click at [995, 323] on div "Assigned Inventory Expected Qty Actual Qty 0 0 0" at bounding box center [893, 352] width 235 height 81
click at [995, 325] on icon at bounding box center [999, 326] width 8 height 8
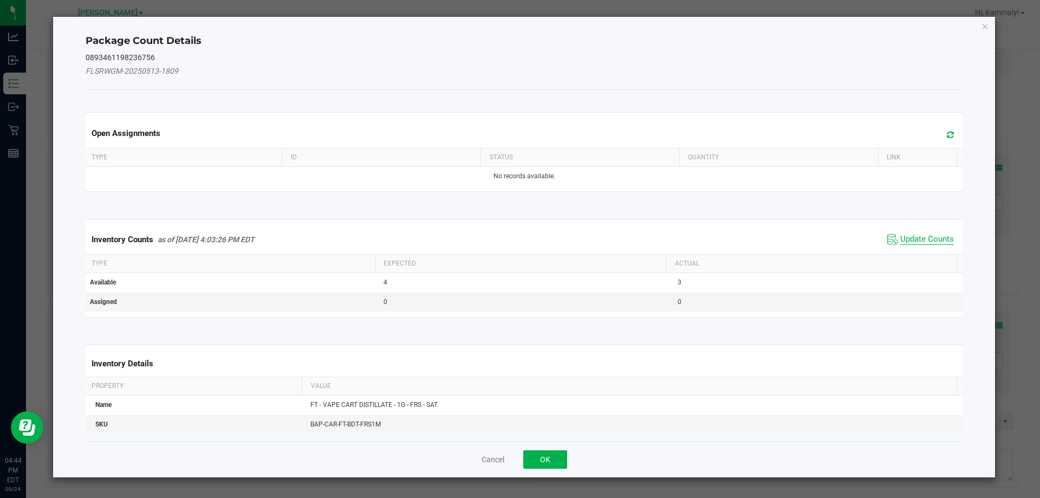
click at [921, 242] on span "Update Counts" at bounding box center [927, 239] width 54 height 11
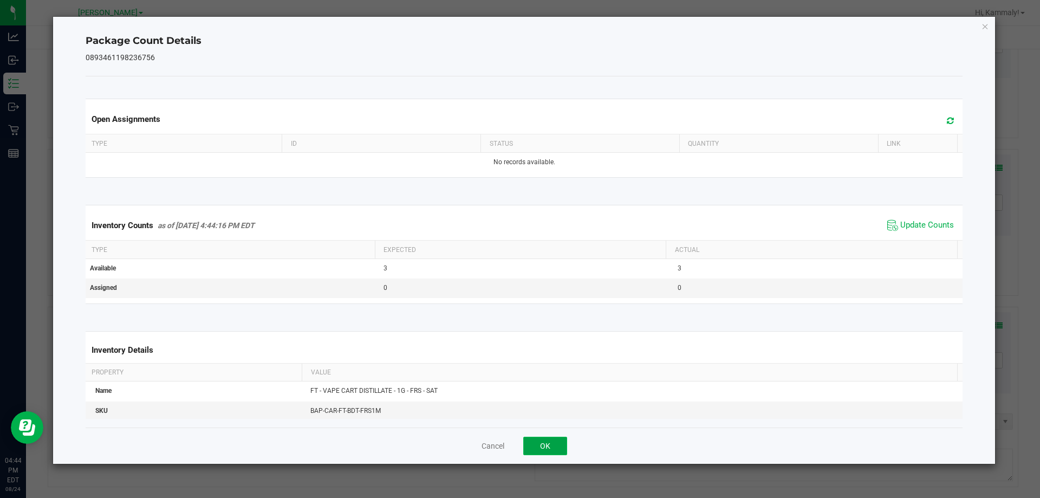
click at [537, 444] on button "OK" at bounding box center [545, 446] width 44 height 18
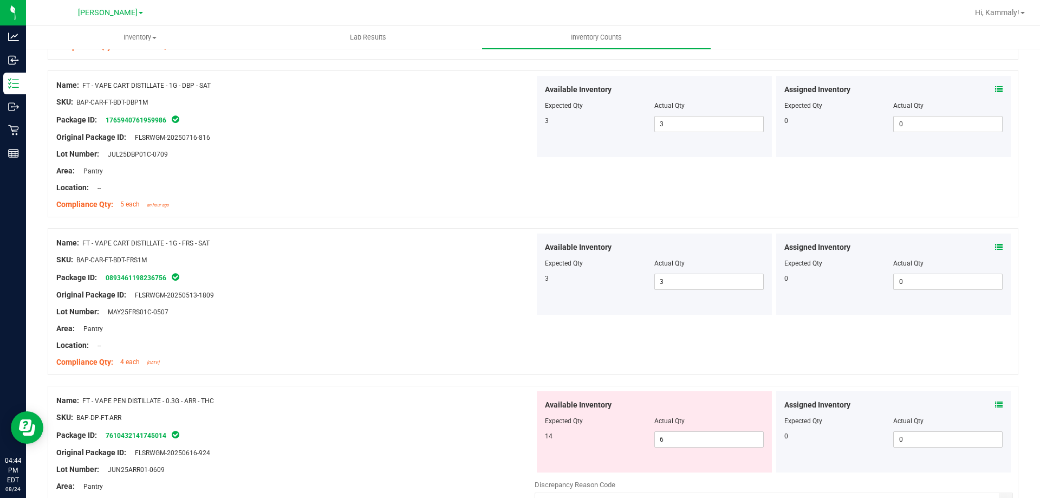
scroll to position [1924, 0]
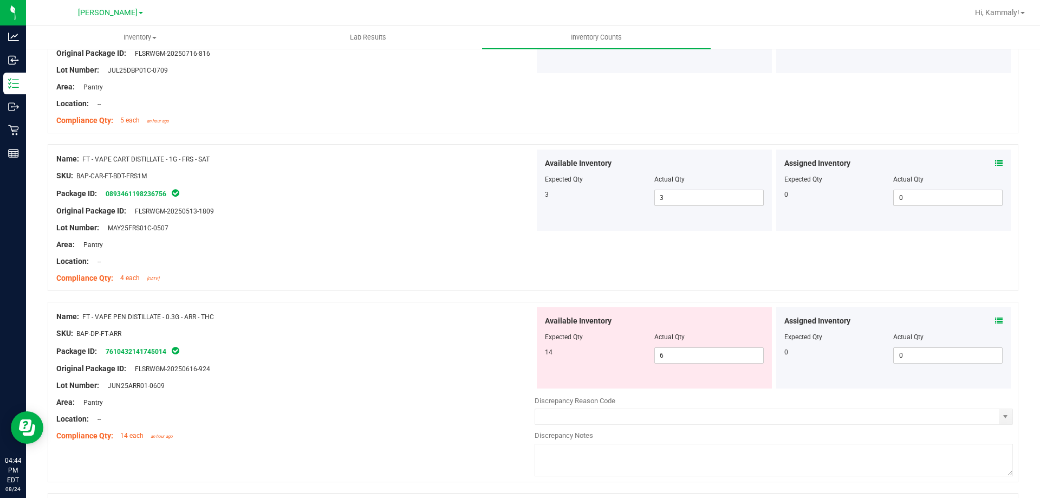
click at [986, 321] on div "Assigned Inventory" at bounding box center [893, 320] width 219 height 11
click at [995, 320] on icon at bounding box center [999, 321] width 8 height 8
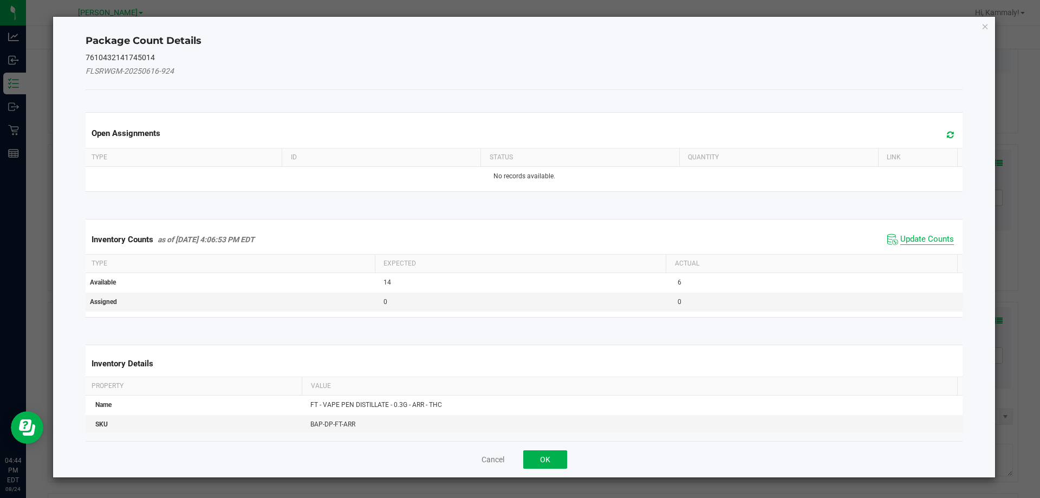
click at [904, 244] on span "Update Counts" at bounding box center [927, 239] width 54 height 11
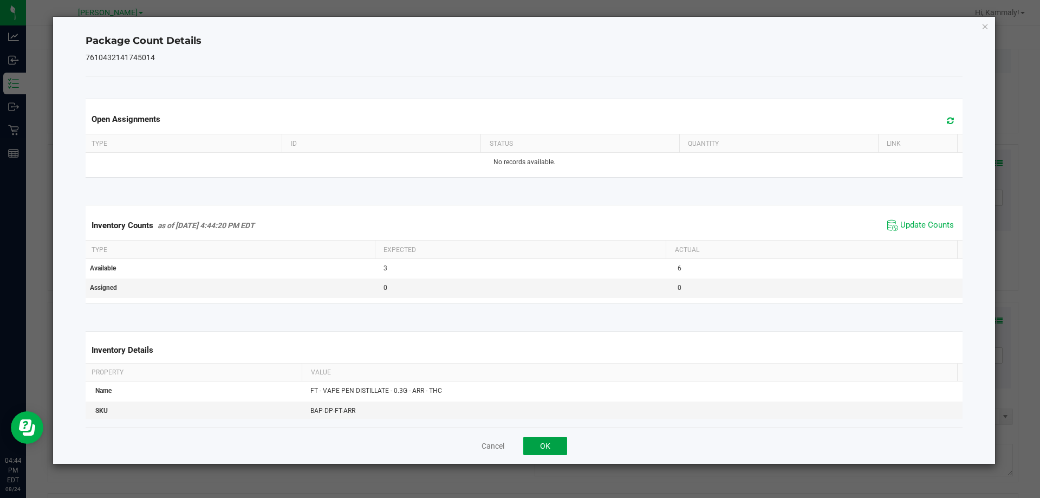
click at [544, 452] on button "OK" at bounding box center [545, 446] width 44 height 18
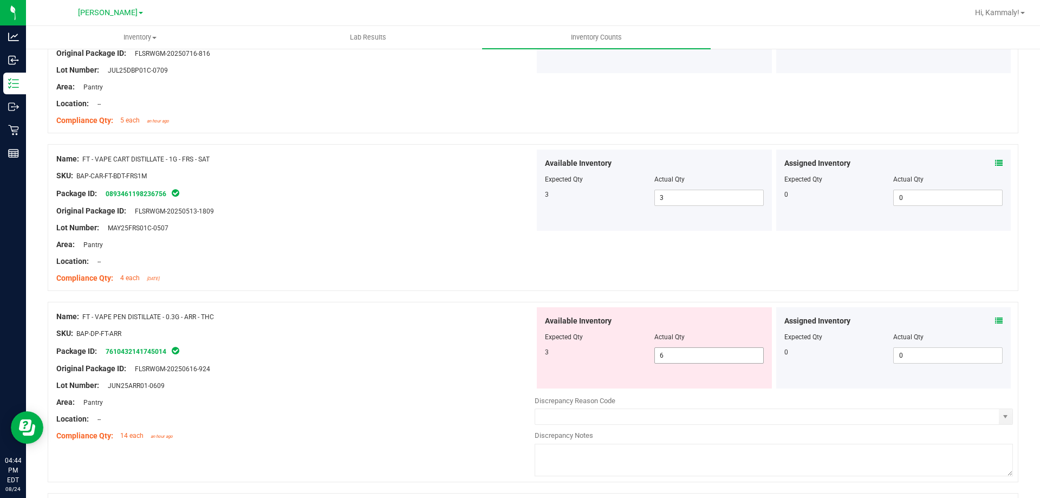
click at [711, 349] on span "6 6" at bounding box center [708, 355] width 109 height 16
click at [711, 349] on input "6" at bounding box center [709, 355] width 108 height 15
type input "3"
click at [422, 355] on div "Package ID: 7610432141745014" at bounding box center [295, 351] width 478 height 13
type input "3"
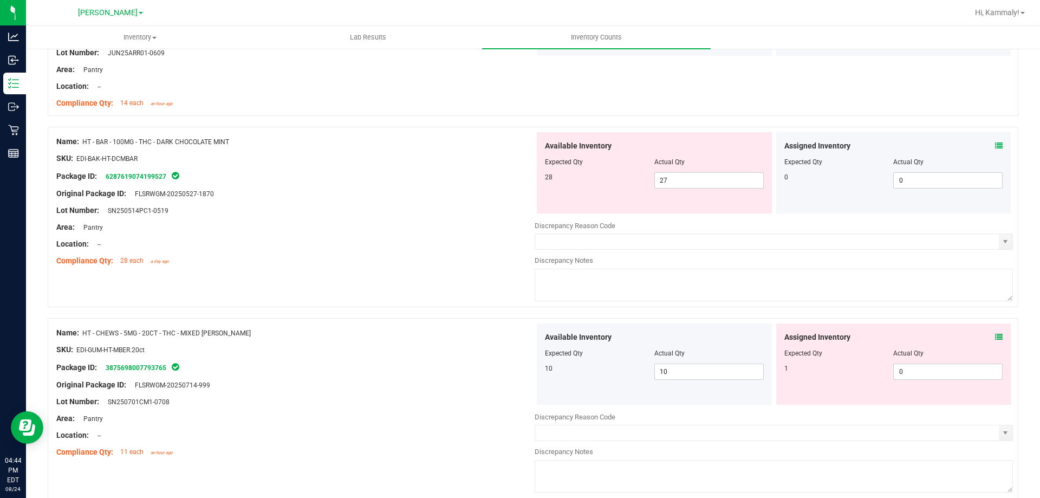
scroll to position [2287, 0]
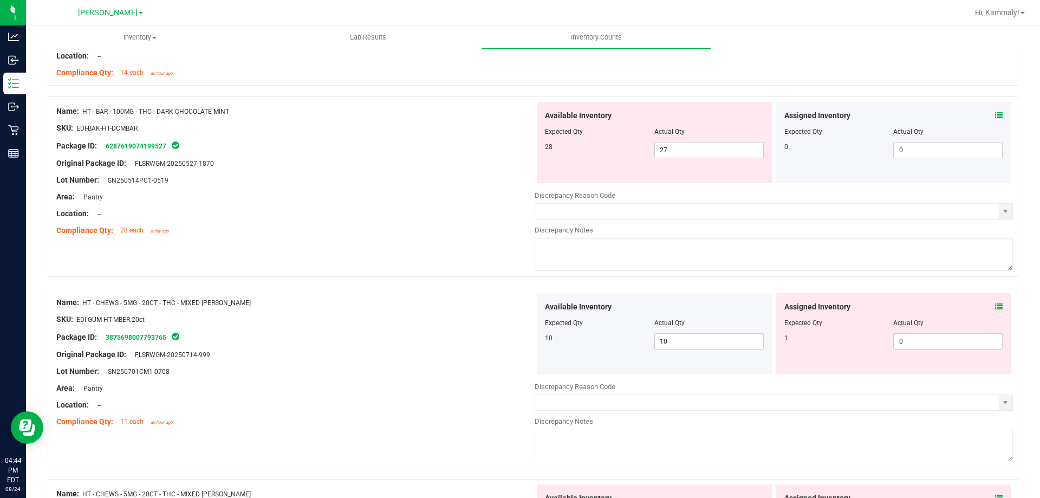
click at [995, 119] on icon at bounding box center [999, 116] width 8 height 8
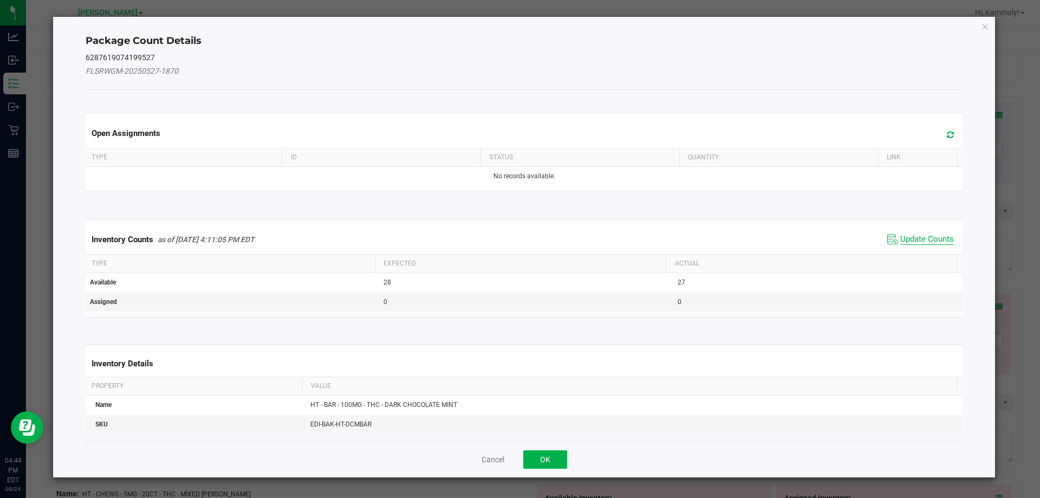
click at [908, 243] on span "Update Counts" at bounding box center [927, 239] width 54 height 11
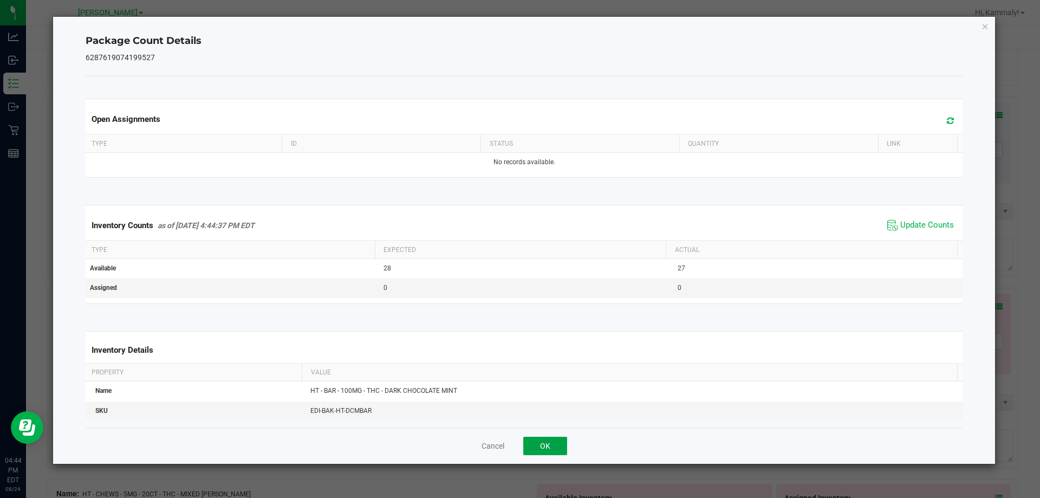
click at [541, 450] on button "OK" at bounding box center [545, 446] width 44 height 18
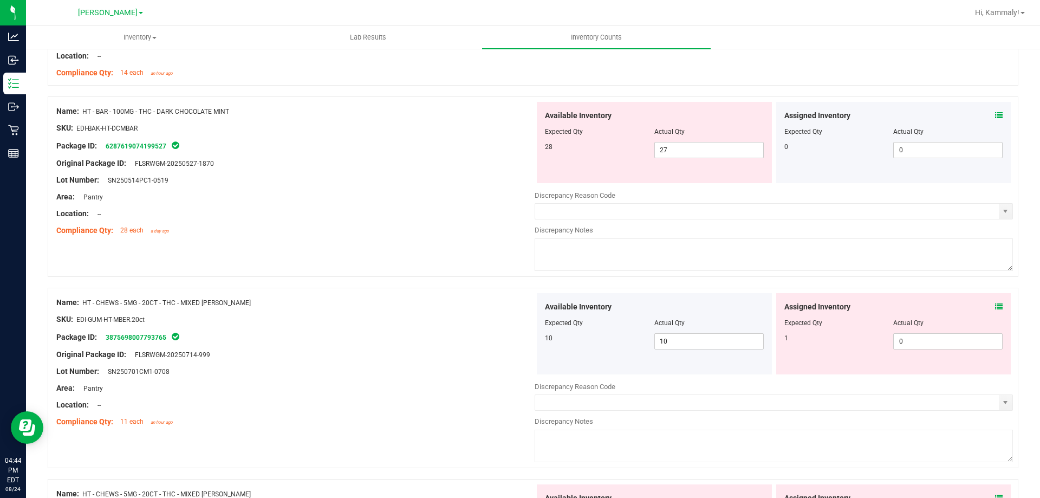
click at [712, 158] on div "Available Inventory Expected Qty Actual Qty 28 27 27" at bounding box center [654, 142] width 235 height 81
click at [712, 151] on span "27 27" at bounding box center [708, 150] width 109 height 16
click at [712, 151] on input "27" at bounding box center [709, 149] width 108 height 15
type input "28"
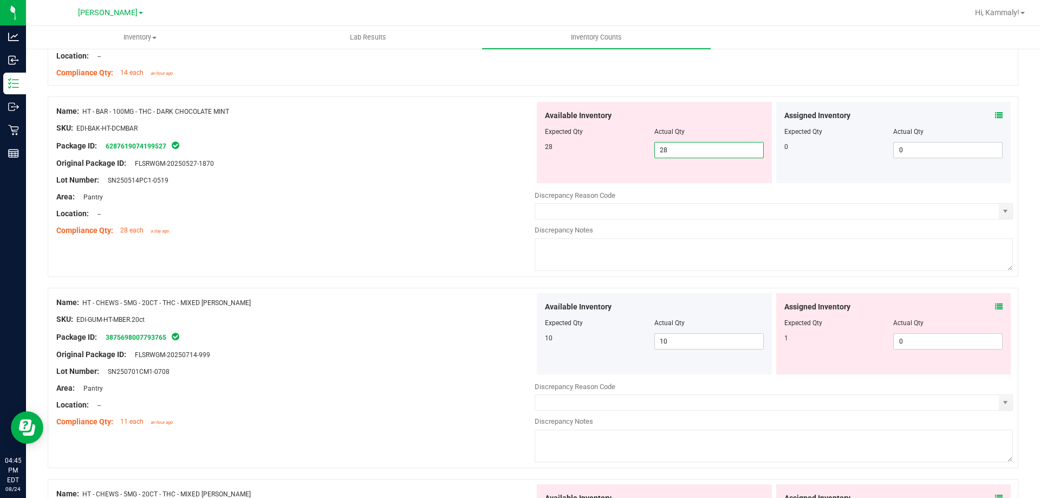
type input "28"
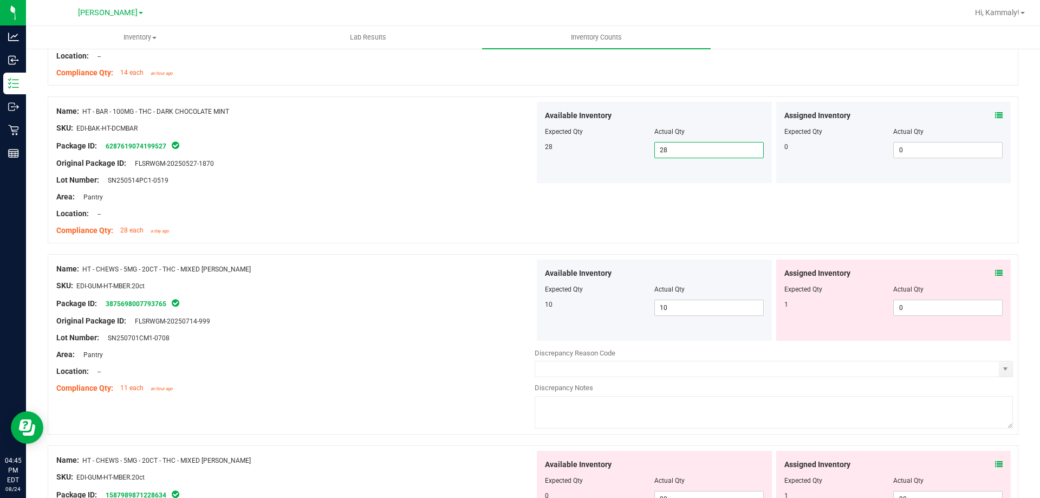
click at [999, 270] on div "Assigned Inventory Expected Qty Actual Qty 1 0 0" at bounding box center [893, 299] width 235 height 81
click at [995, 272] on icon at bounding box center [999, 273] width 8 height 8
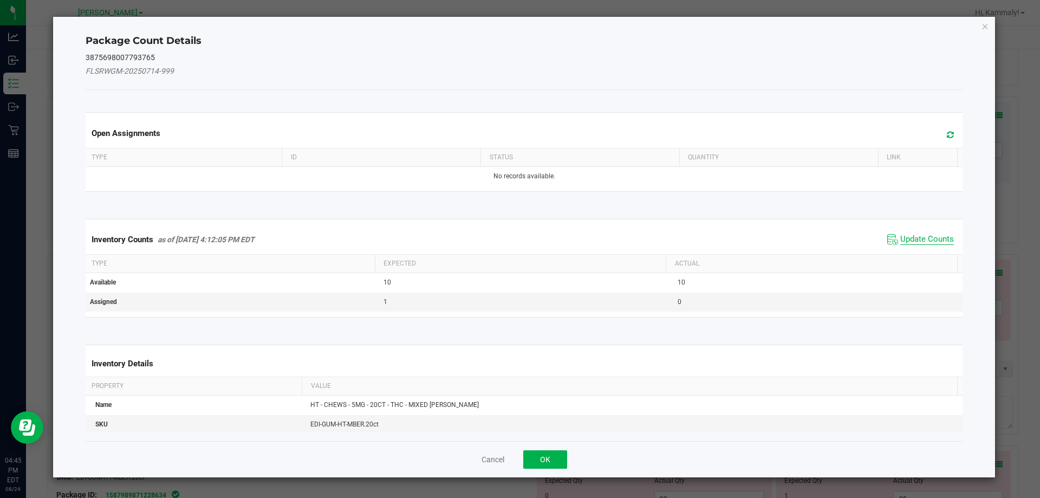
click at [914, 237] on span "Update Counts" at bounding box center [927, 239] width 54 height 11
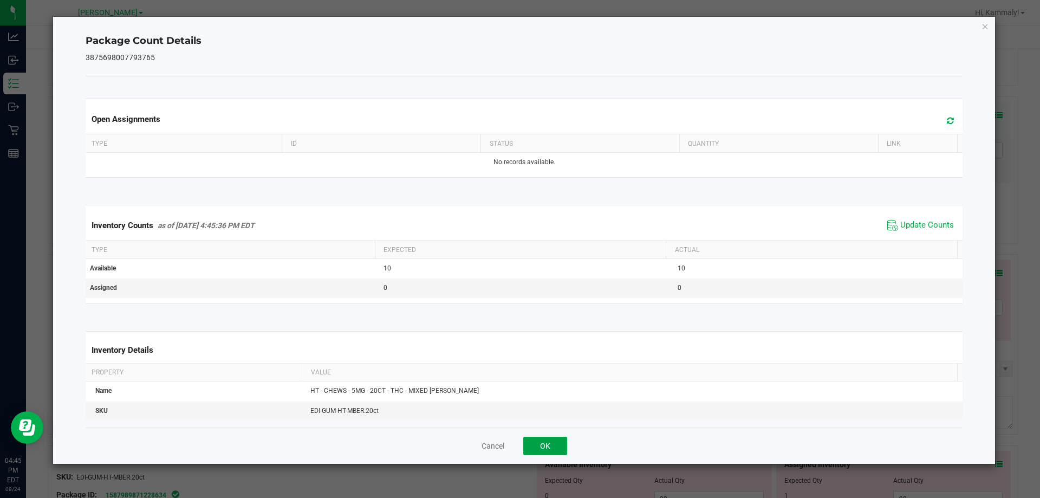
click at [552, 440] on button "OK" at bounding box center [545, 446] width 44 height 18
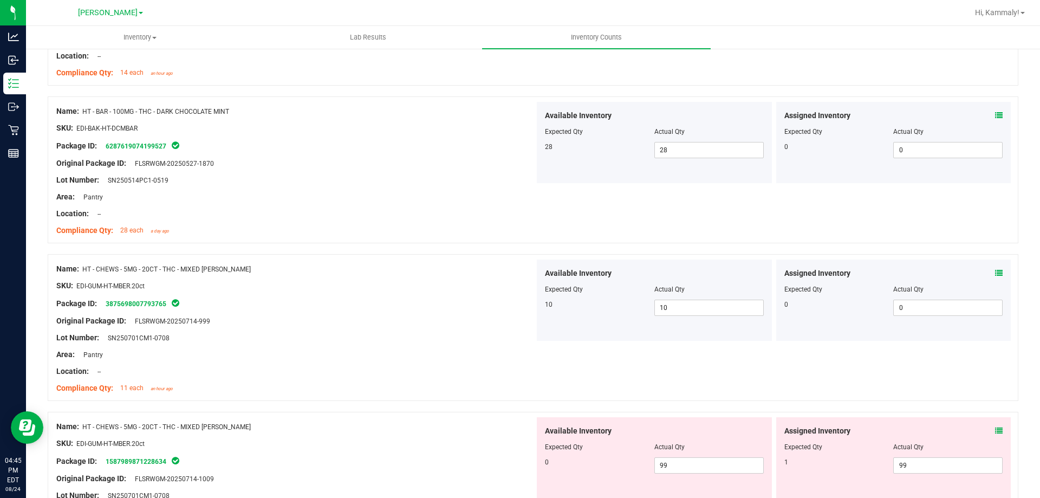
click at [988, 424] on div "Assigned Inventory Expected Qty Actual Qty 1 99 99" at bounding box center [893, 457] width 235 height 81
click at [995, 434] on icon at bounding box center [999, 431] width 8 height 8
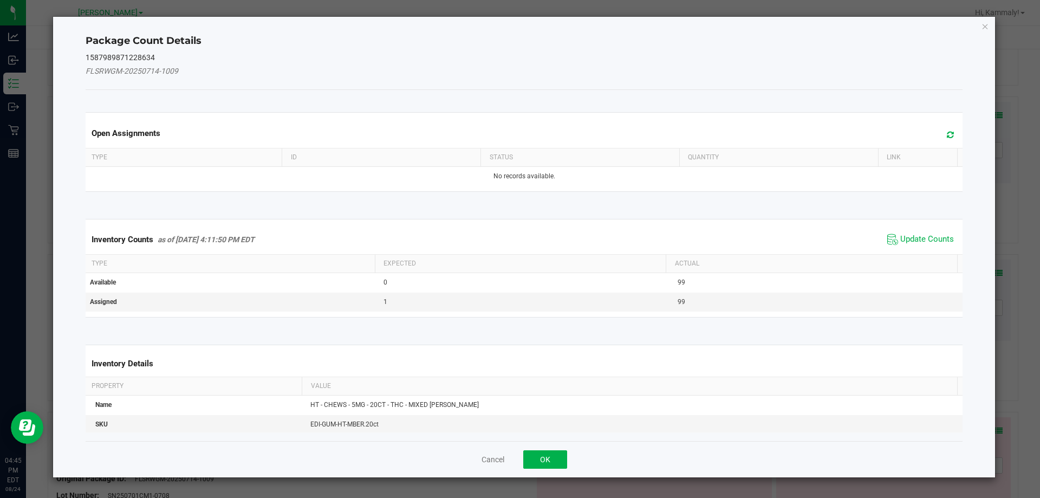
click at [891, 241] on span "Update Counts" at bounding box center [921, 239] width 72 height 16
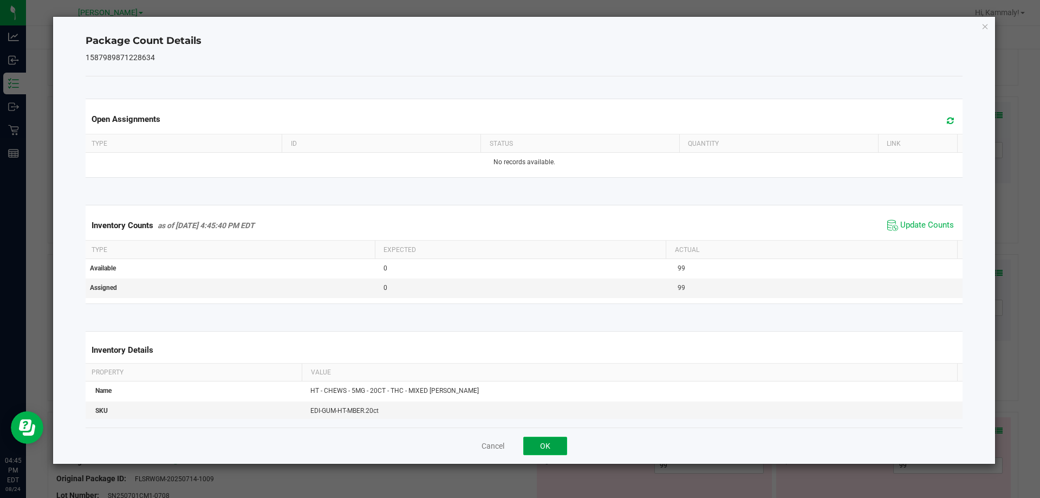
click at [557, 441] on button "OK" at bounding box center [545, 446] width 44 height 18
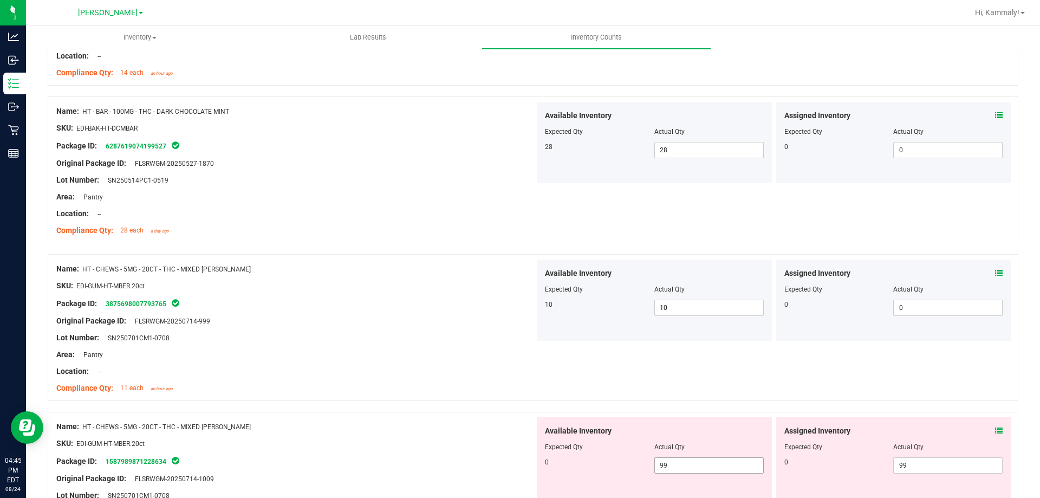
click at [668, 462] on span "99 99" at bounding box center [708, 465] width 109 height 16
click at [668, 462] on input "99" at bounding box center [709, 465] width 108 height 15
type input "0"
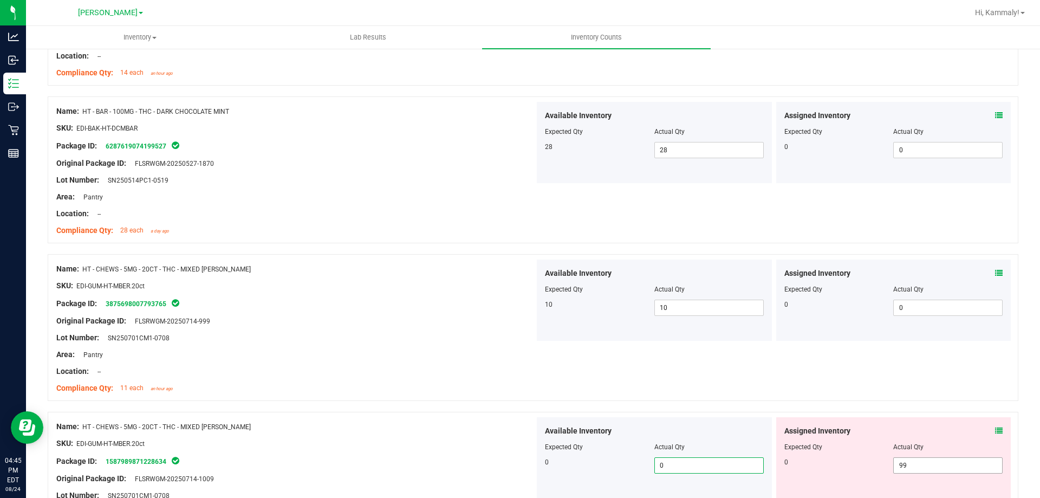
click at [927, 466] on span "99 99" at bounding box center [947, 465] width 109 height 16
click at [0, 0] on input "99" at bounding box center [0, 0] width 0 height 0
type input "0"
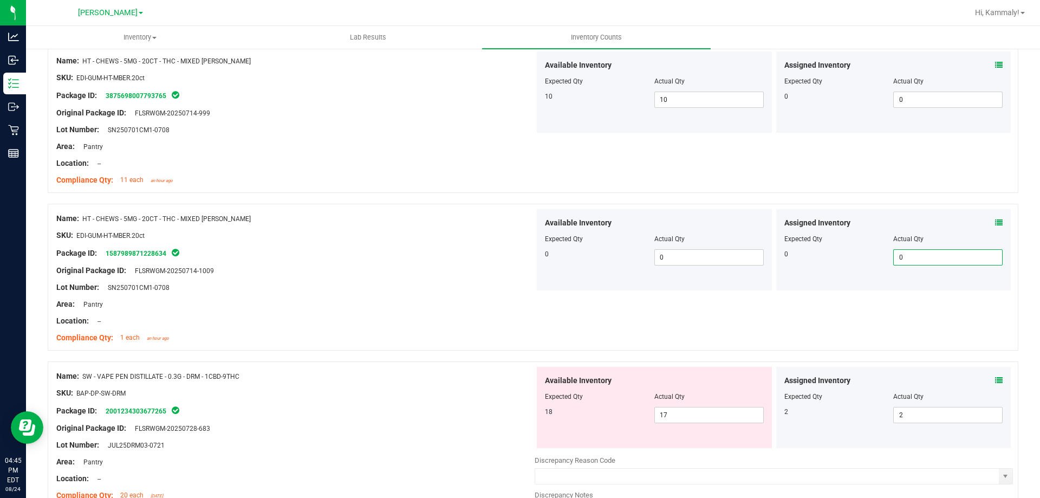
scroll to position [2503, 0]
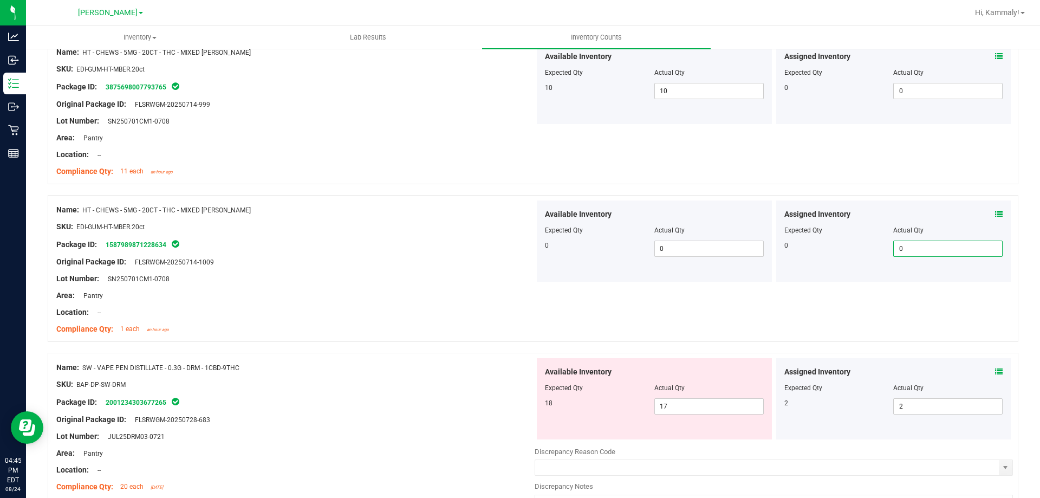
click at [995, 372] on div "Assigned Inventory Expected Qty Actual Qty 2 2 2" at bounding box center [893, 398] width 235 height 81
click at [995, 374] on icon at bounding box center [999, 372] width 8 height 8
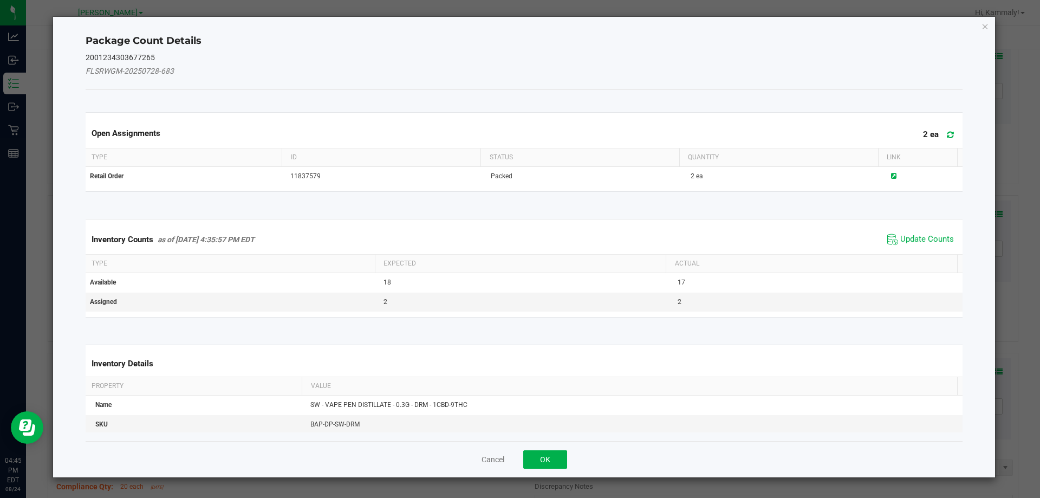
click at [930, 245] on span "Update Counts" at bounding box center [921, 239] width 72 height 16
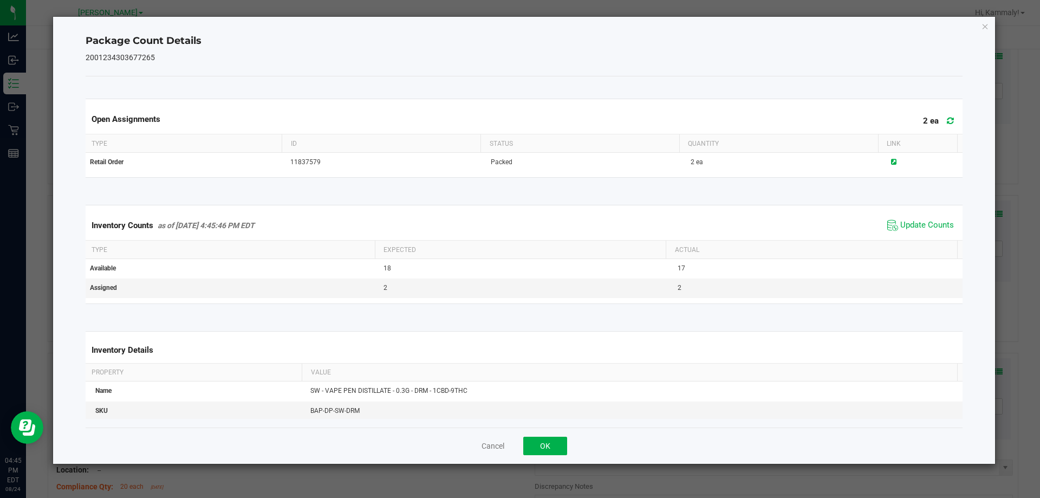
click at [887, 223] on icon at bounding box center [892, 225] width 11 height 11
click at [553, 448] on button "OK" at bounding box center [545, 446] width 44 height 18
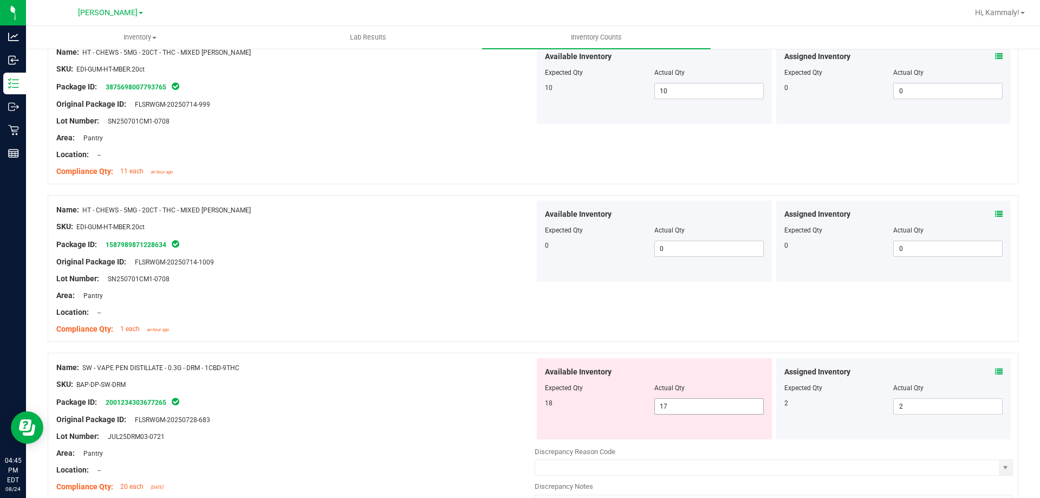
click at [730, 402] on span "17 17" at bounding box center [708, 406] width 109 height 16
click at [0, 0] on input "17" at bounding box center [0, 0] width 0 height 0
type input "18"
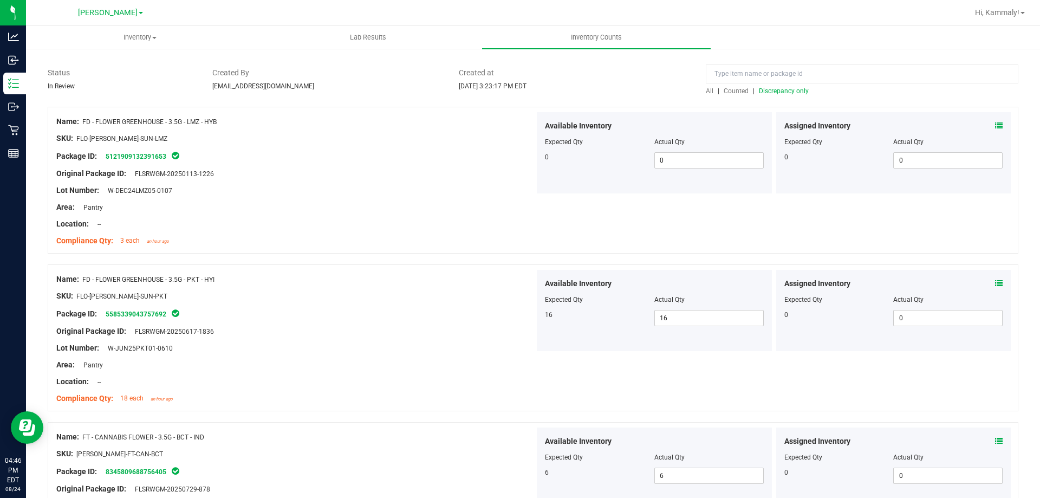
scroll to position [29, 0]
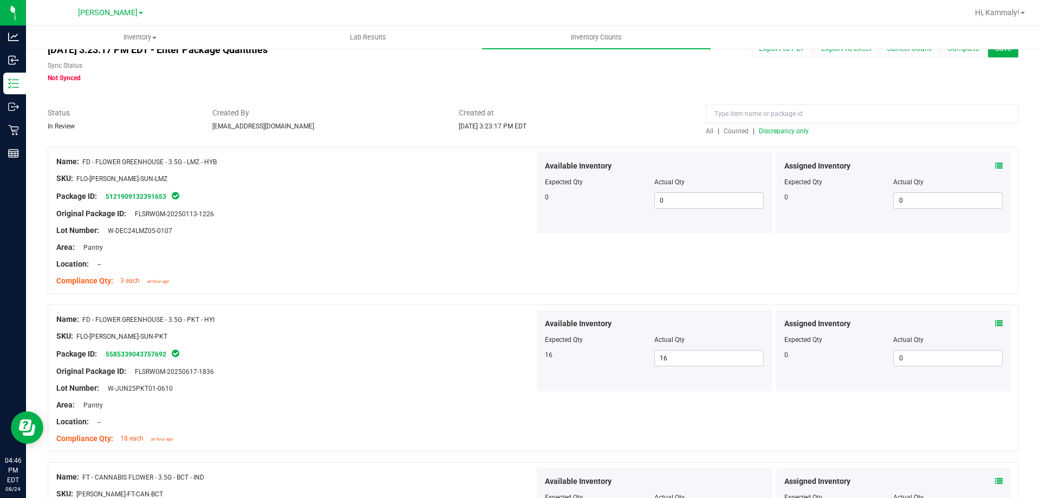
click at [737, 130] on span "Counted" at bounding box center [736, 131] width 25 height 8
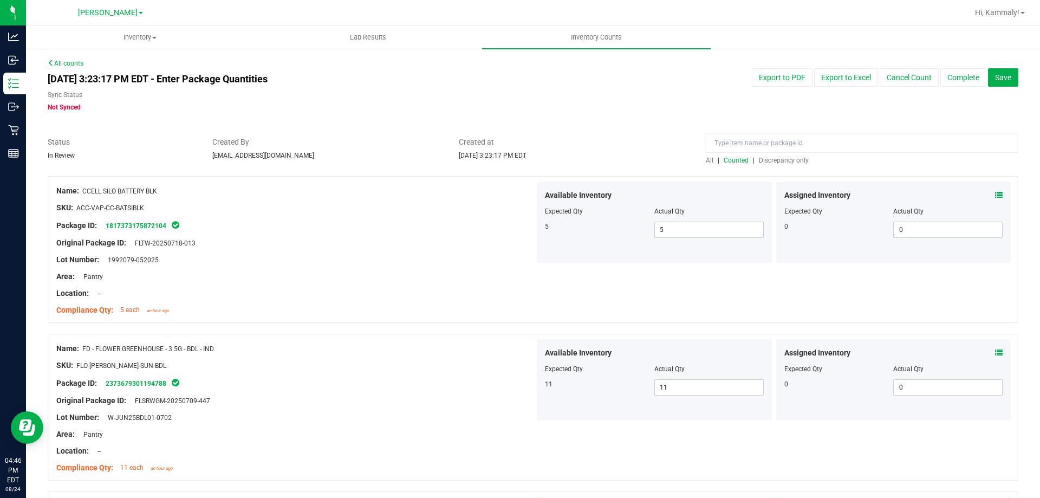
click at [775, 161] on span "Discrepancy only" at bounding box center [784, 161] width 50 height 8
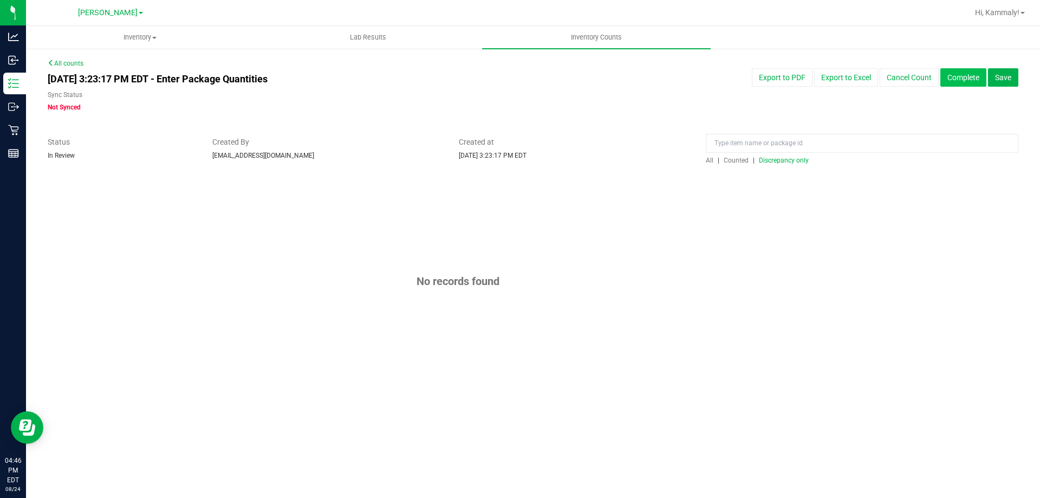
click at [941, 71] on button "Complete" at bounding box center [963, 77] width 46 height 18
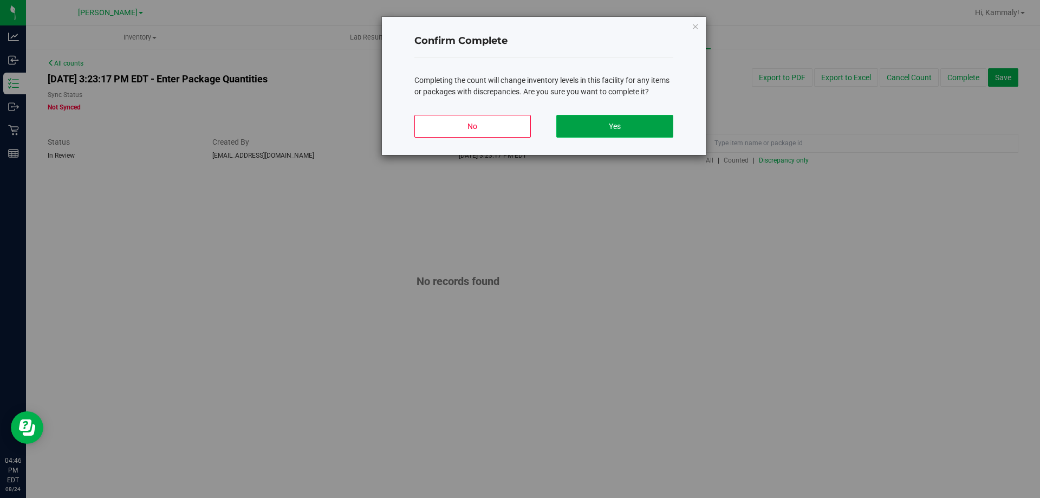
click at [625, 120] on button "Yes" at bounding box center [614, 126] width 116 height 23
